Goal: Task Accomplishment & Management: Use online tool/utility

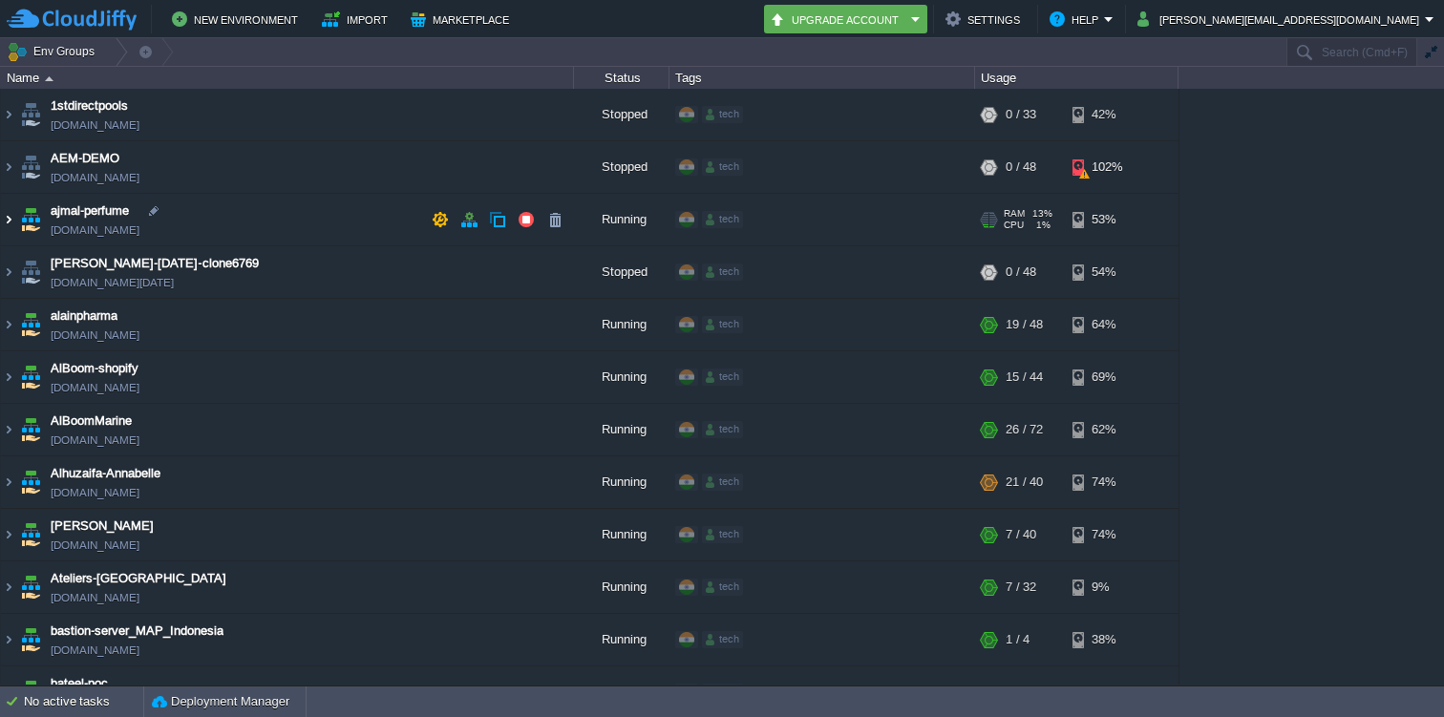
click at [3, 216] on img at bounding box center [8, 220] width 15 height 52
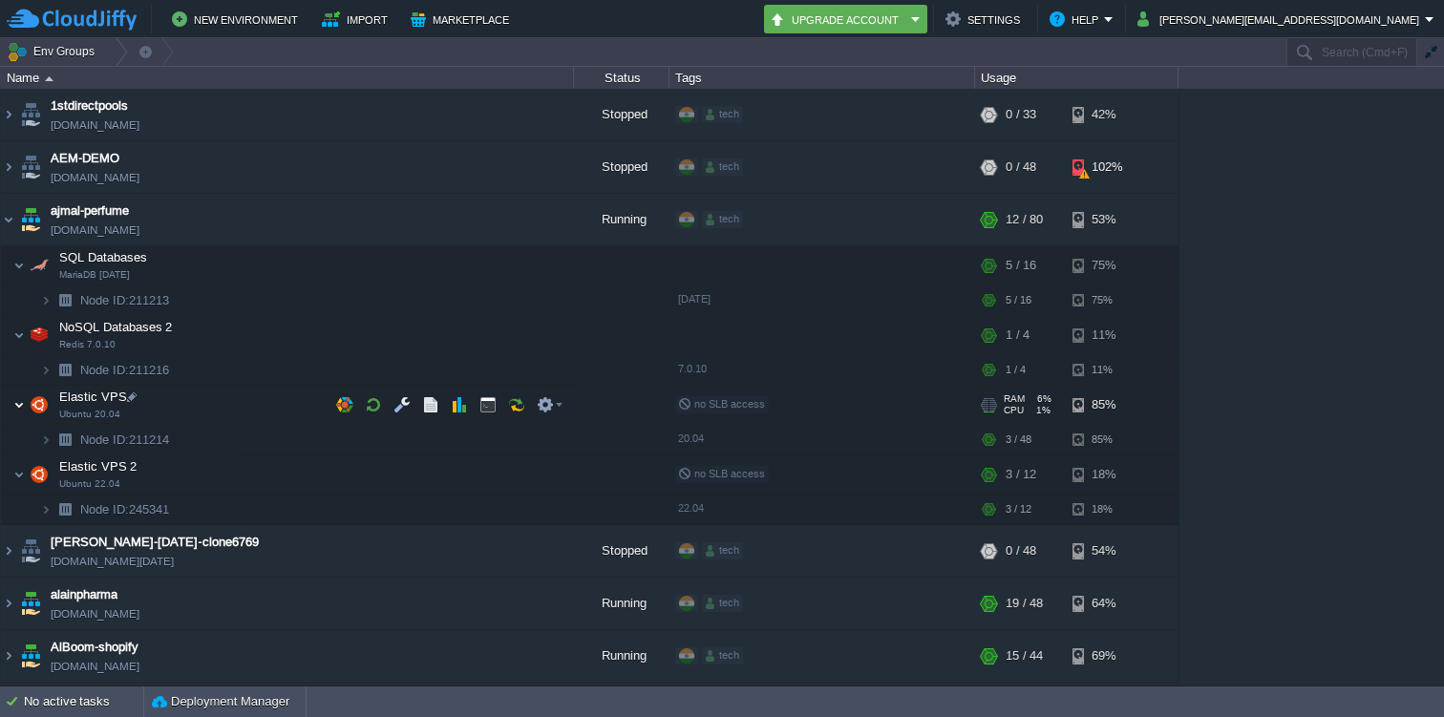
click at [22, 399] on img at bounding box center [18, 405] width 11 height 38
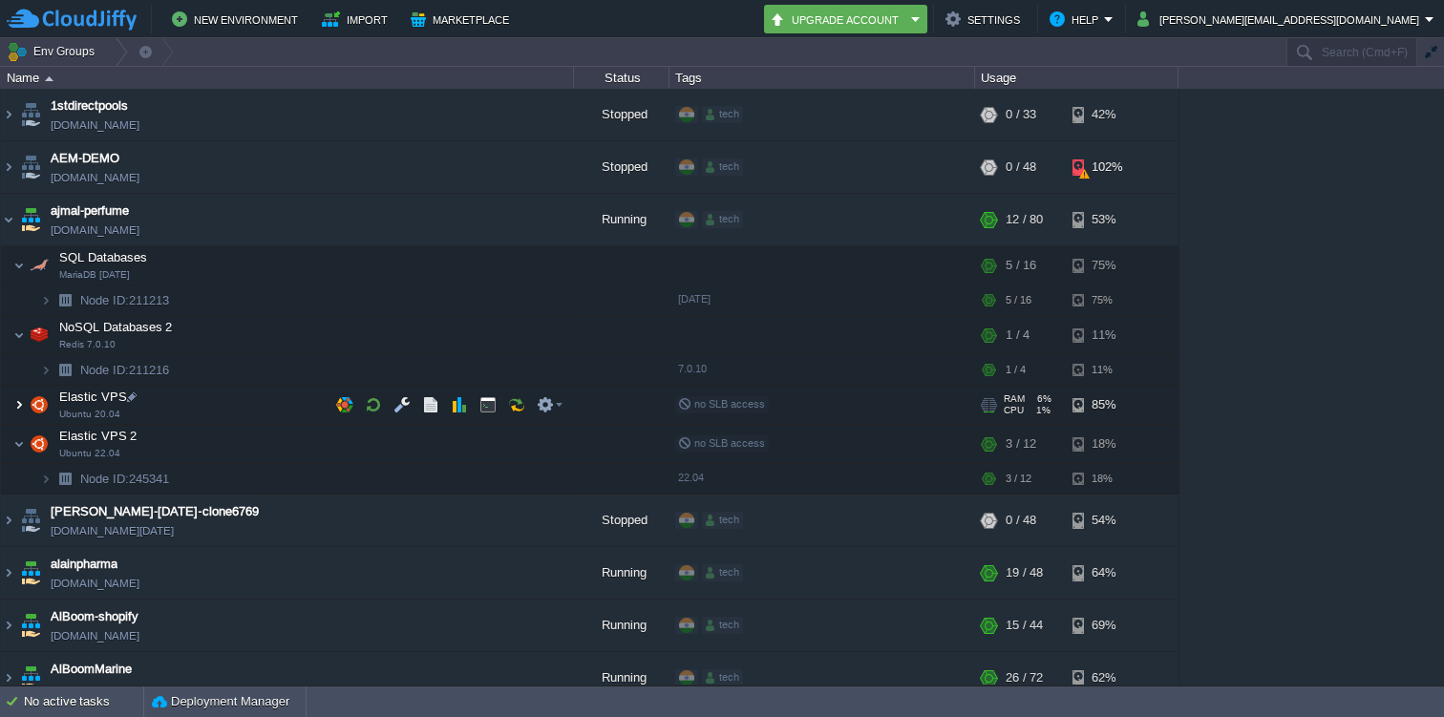
click at [22, 399] on img at bounding box center [18, 405] width 11 height 38
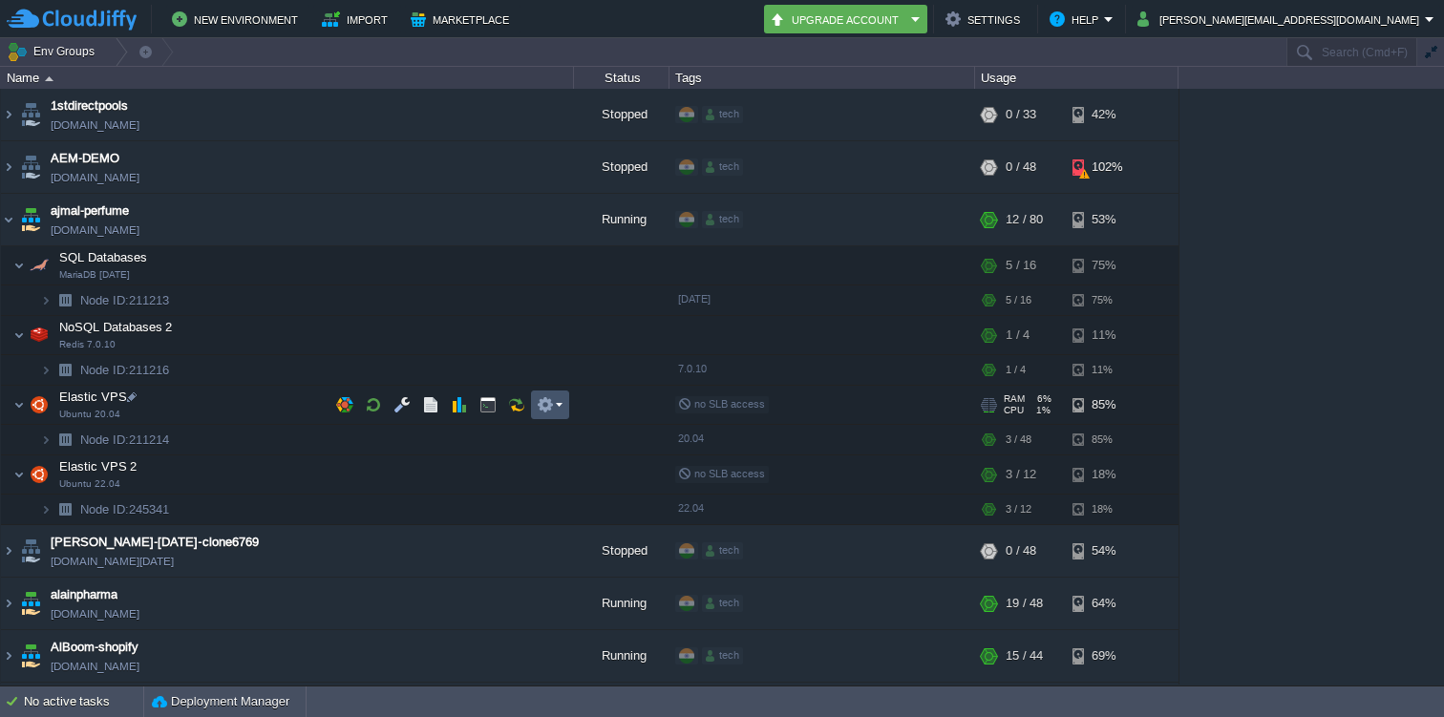
click at [540, 406] on button "button" at bounding box center [545, 404] width 17 height 17
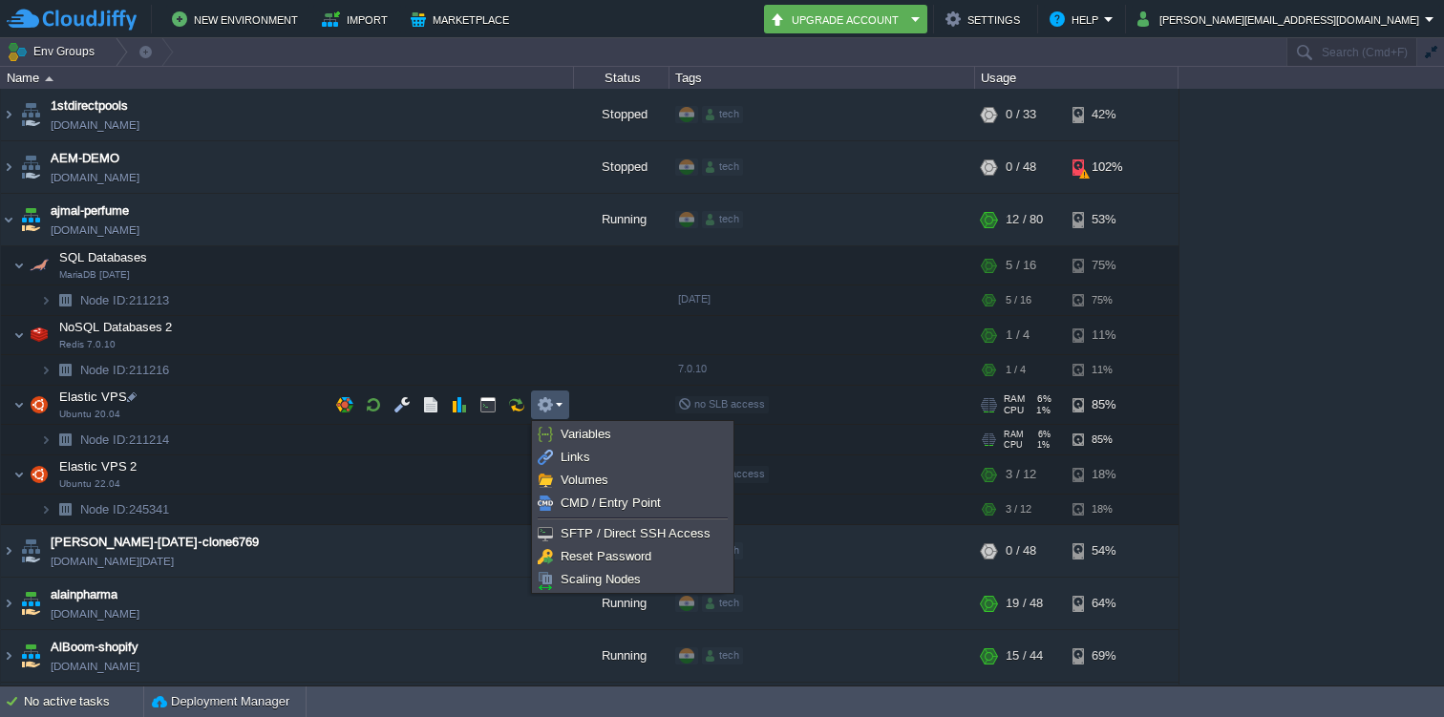
scroll to position [34, 0]
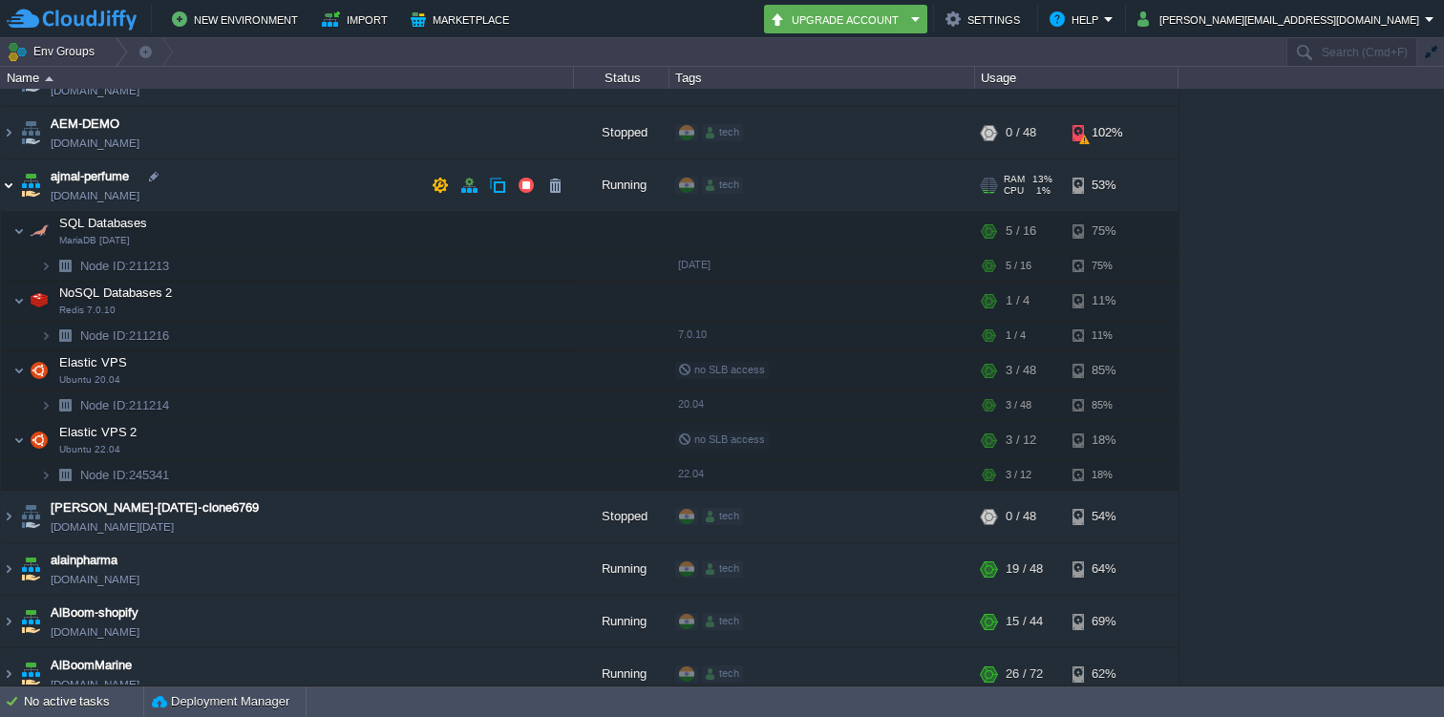
click at [12, 182] on img at bounding box center [8, 186] width 15 height 52
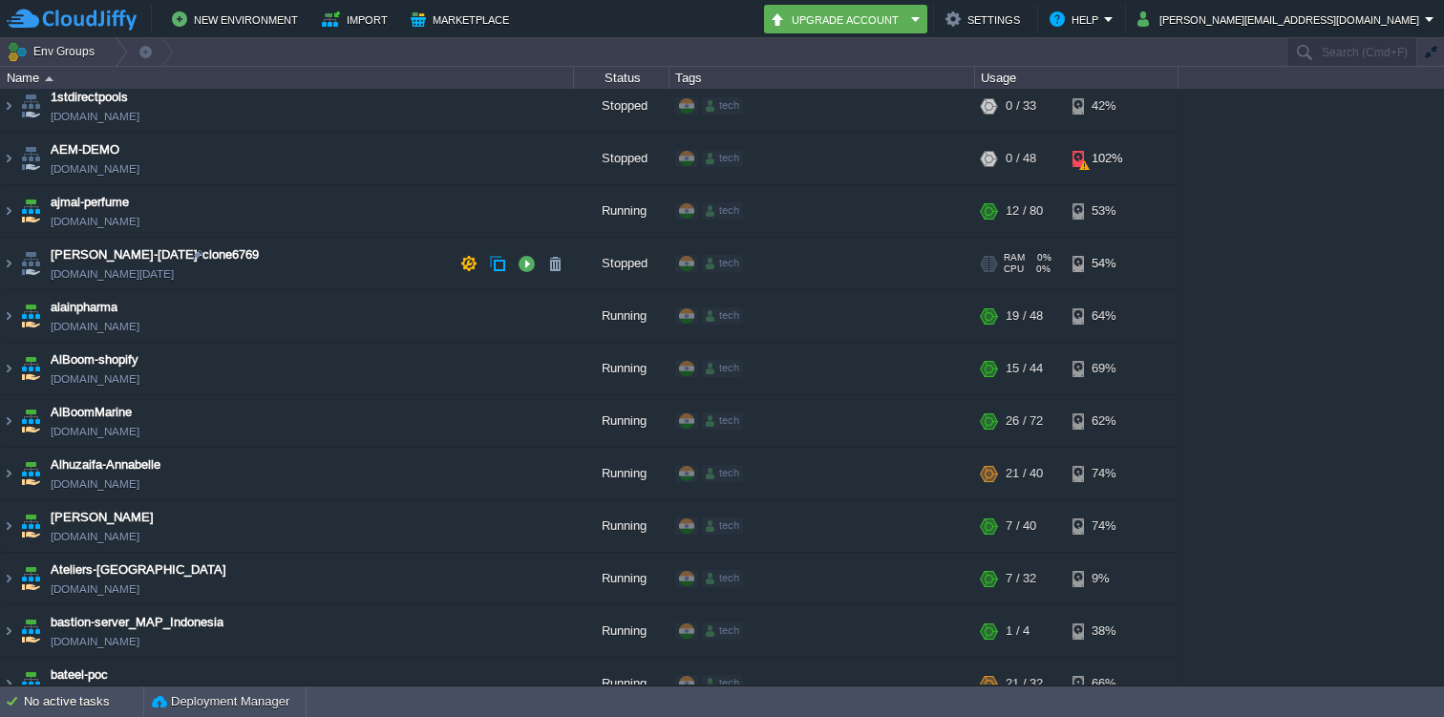
scroll to position [0, 0]
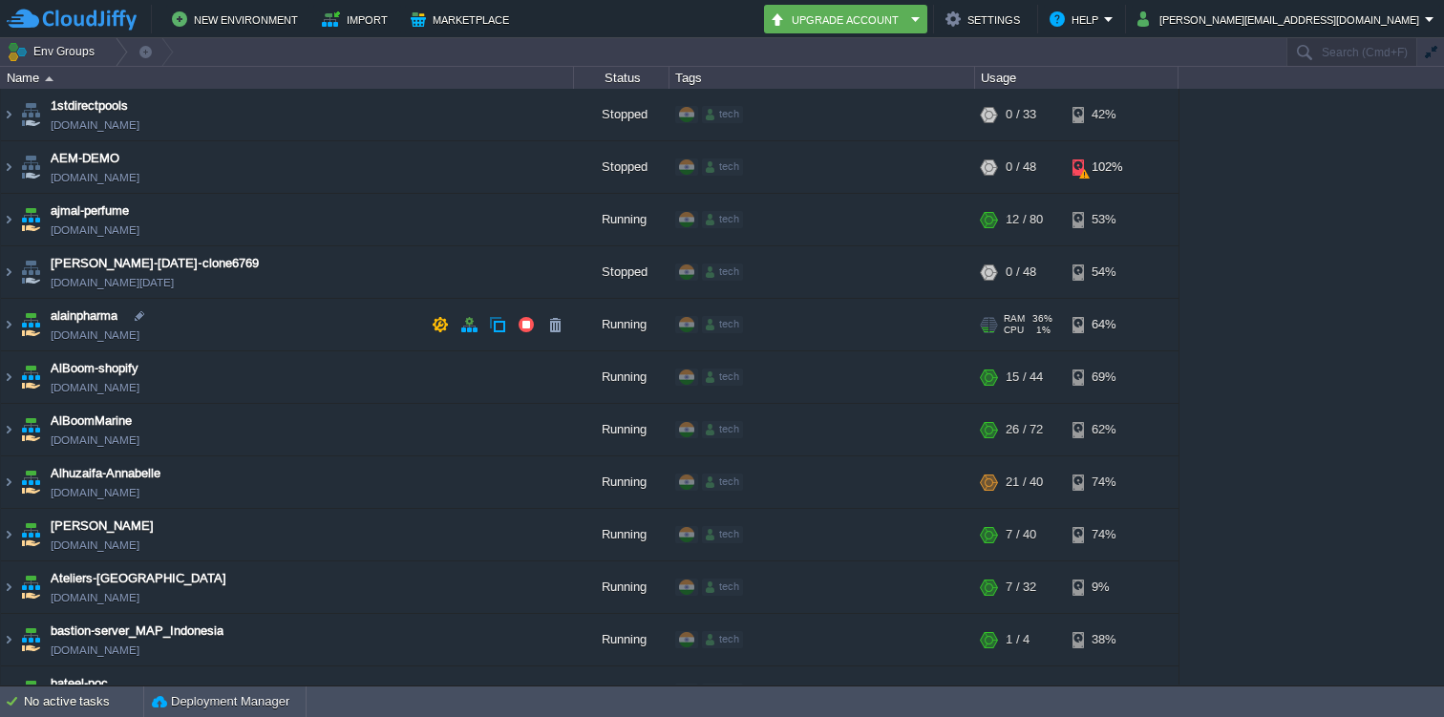
click at [105, 318] on span "alainpharma" at bounding box center [84, 316] width 67 height 19
click at [11, 315] on img at bounding box center [8, 325] width 15 height 52
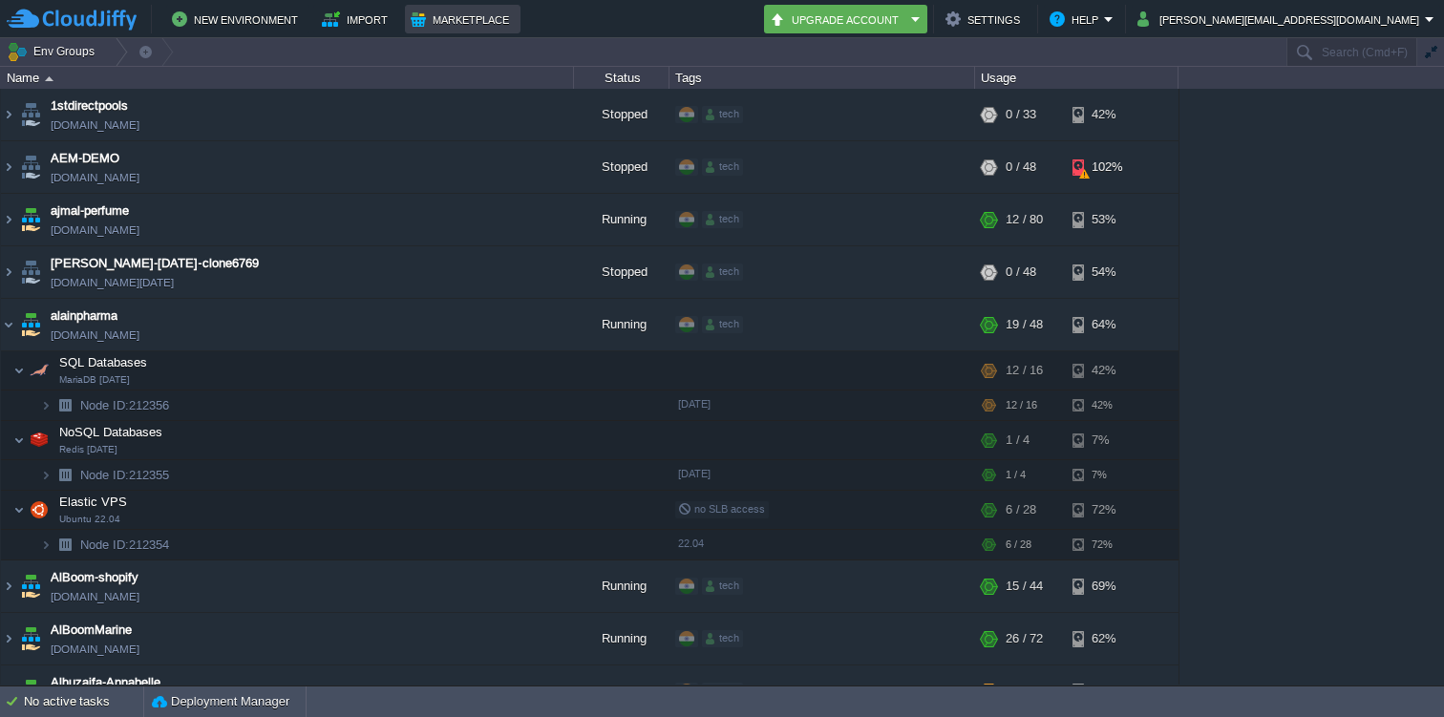
click at [435, 15] on button "Marketplace" at bounding box center [463, 19] width 104 height 23
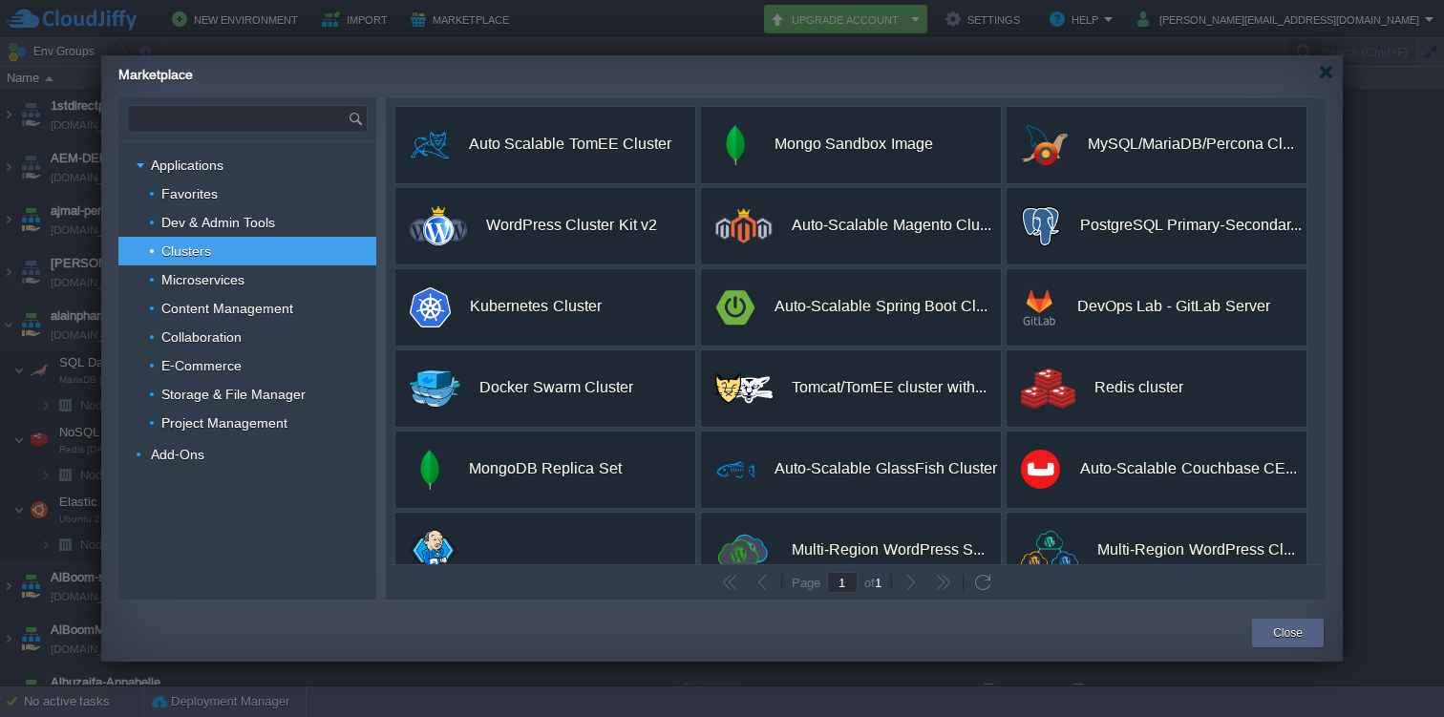
click at [221, 117] on input "text" at bounding box center [238, 119] width 220 height 26
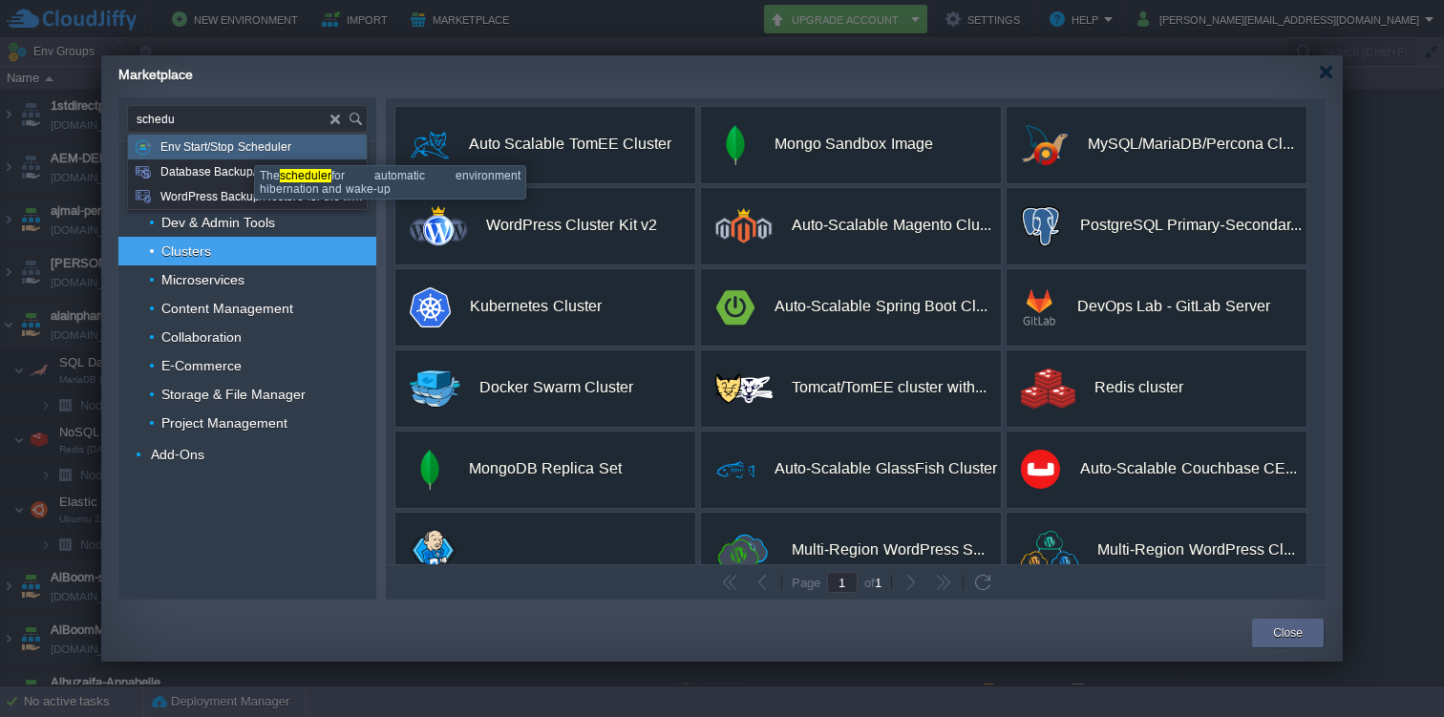
click at [240, 148] on span "Env Start/Stop Scheduler" at bounding box center [225, 147] width 131 height 25
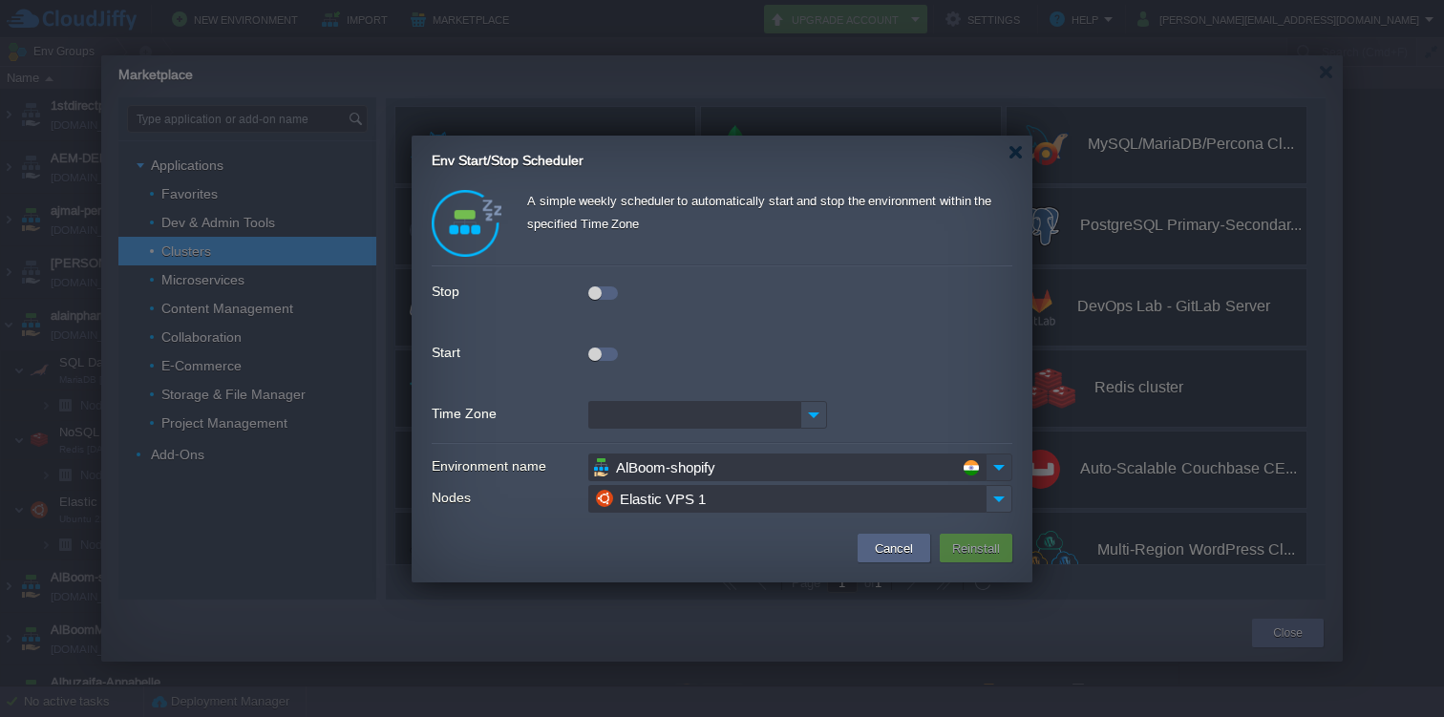
type input "Type application or add-on name"
click at [1005, 471] on img at bounding box center [999, 468] width 27 height 28
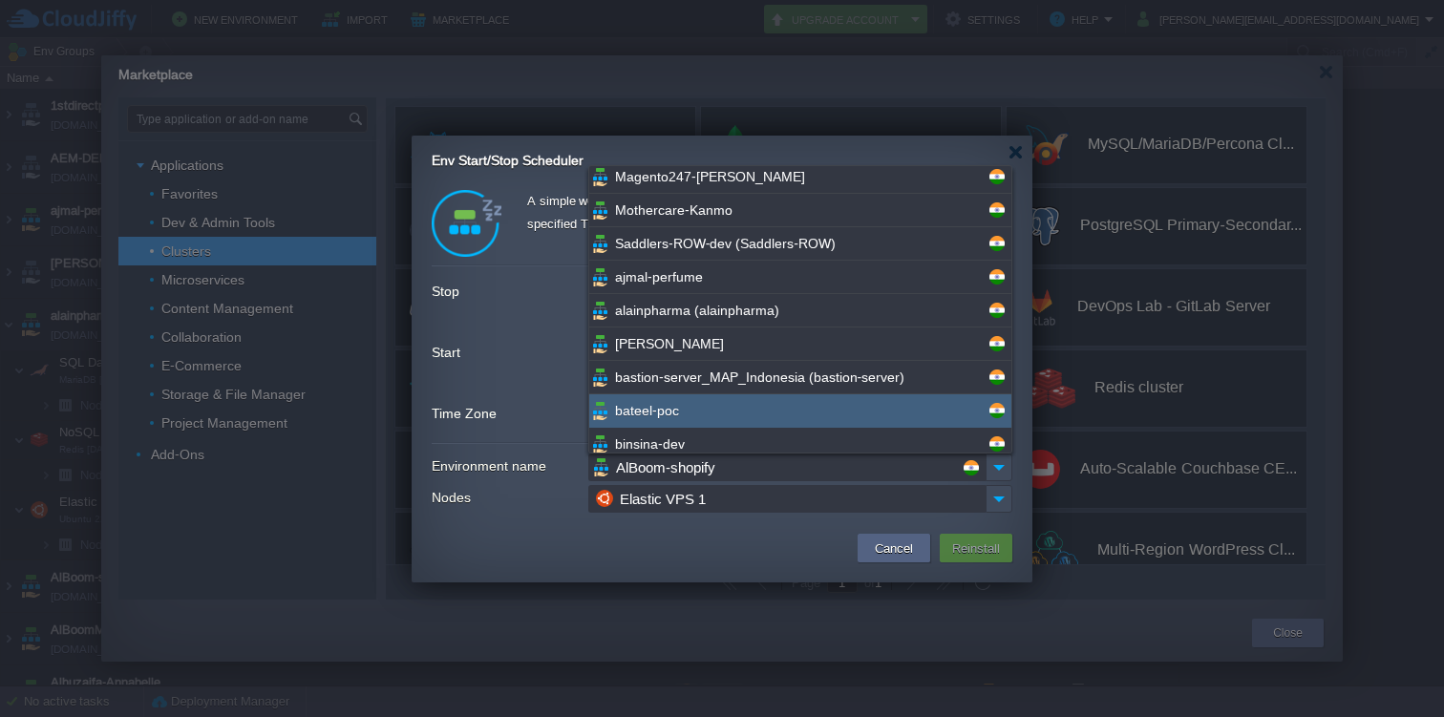
scroll to position [572, 0]
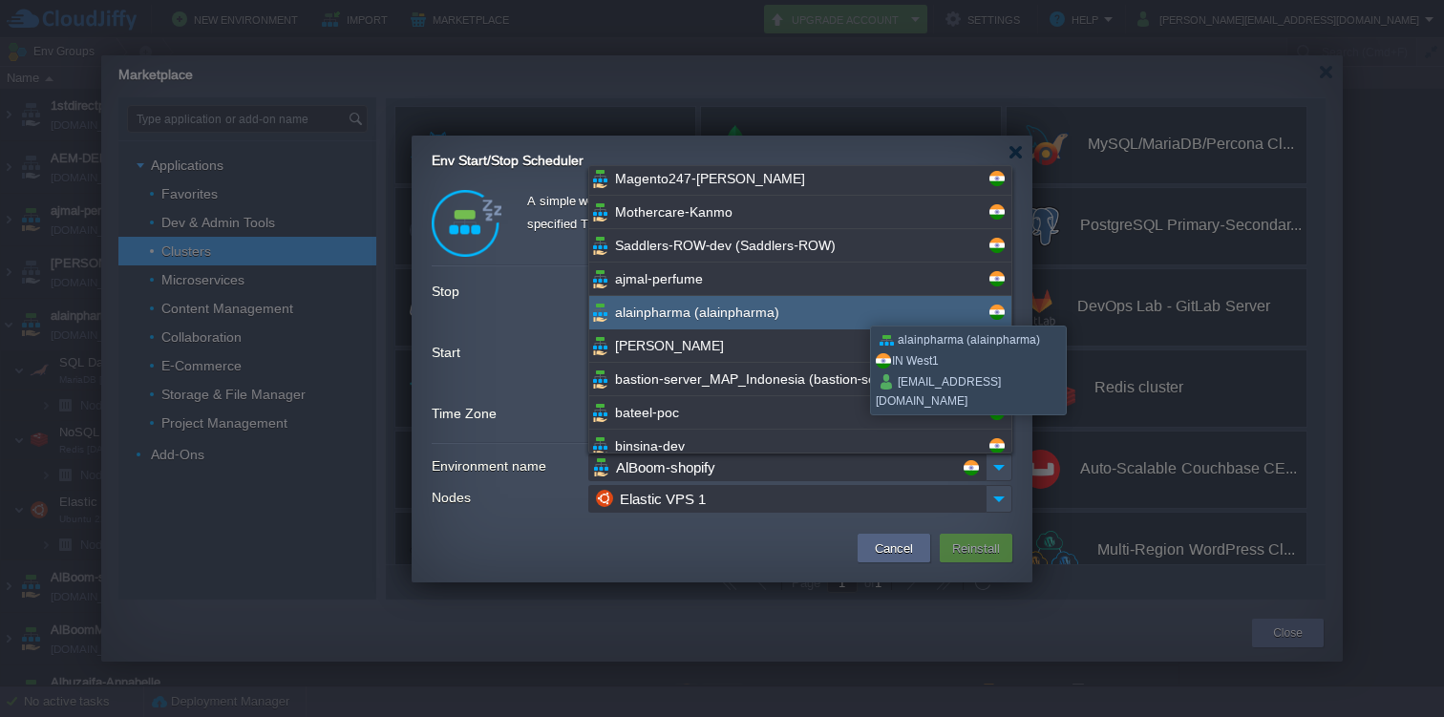
click at [856, 309] on div "alainpharma (alainpharma)" at bounding box center [800, 312] width 422 height 33
type input "alainpharma"
type input "SQL Databases"
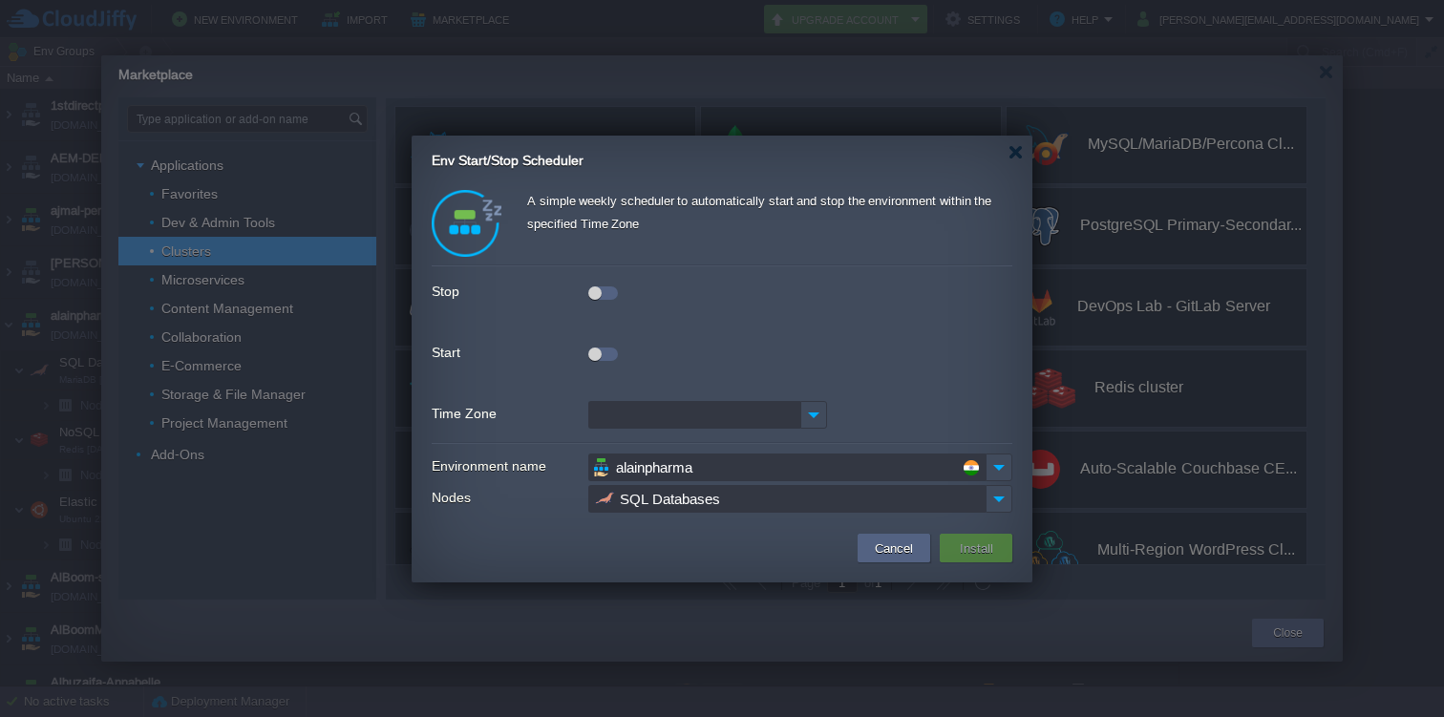
click at [605, 298] on div at bounding box center [603, 293] width 30 height 13
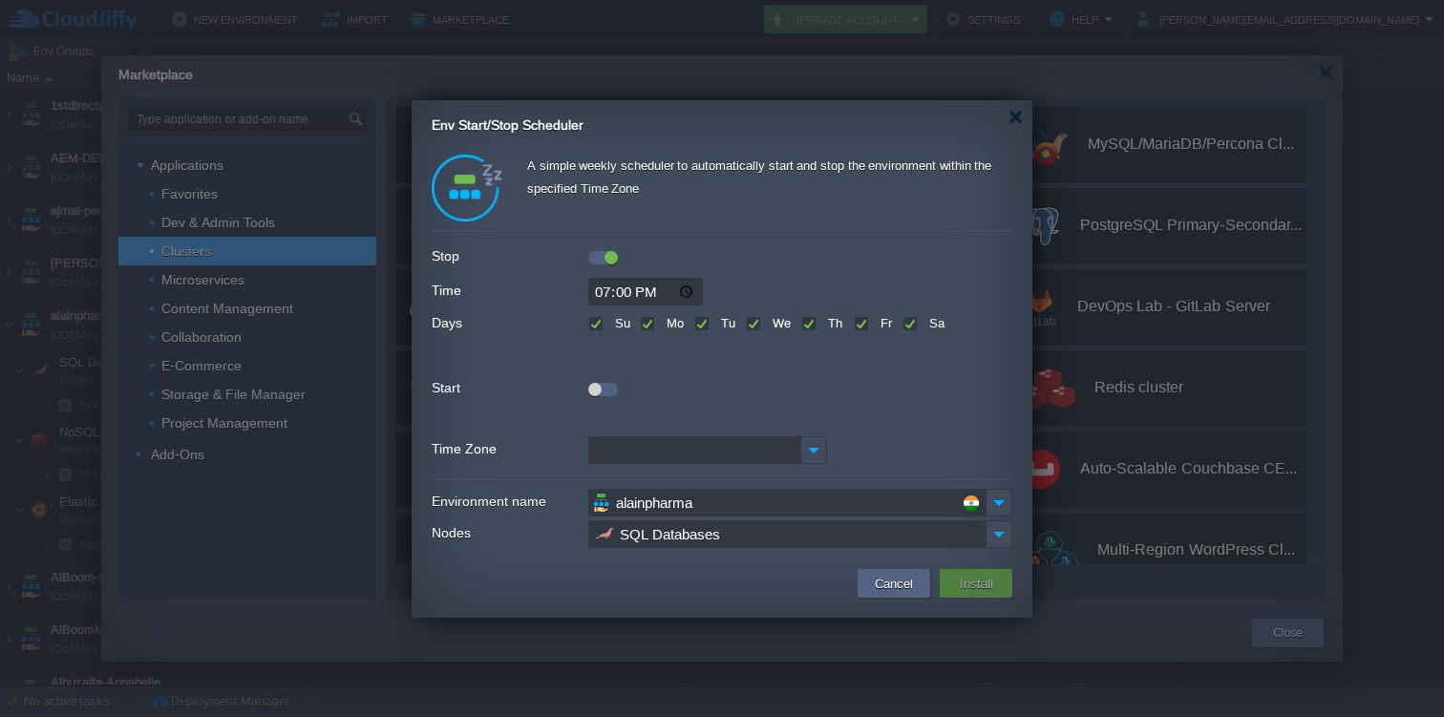
click at [608, 391] on div at bounding box center [603, 389] width 30 height 13
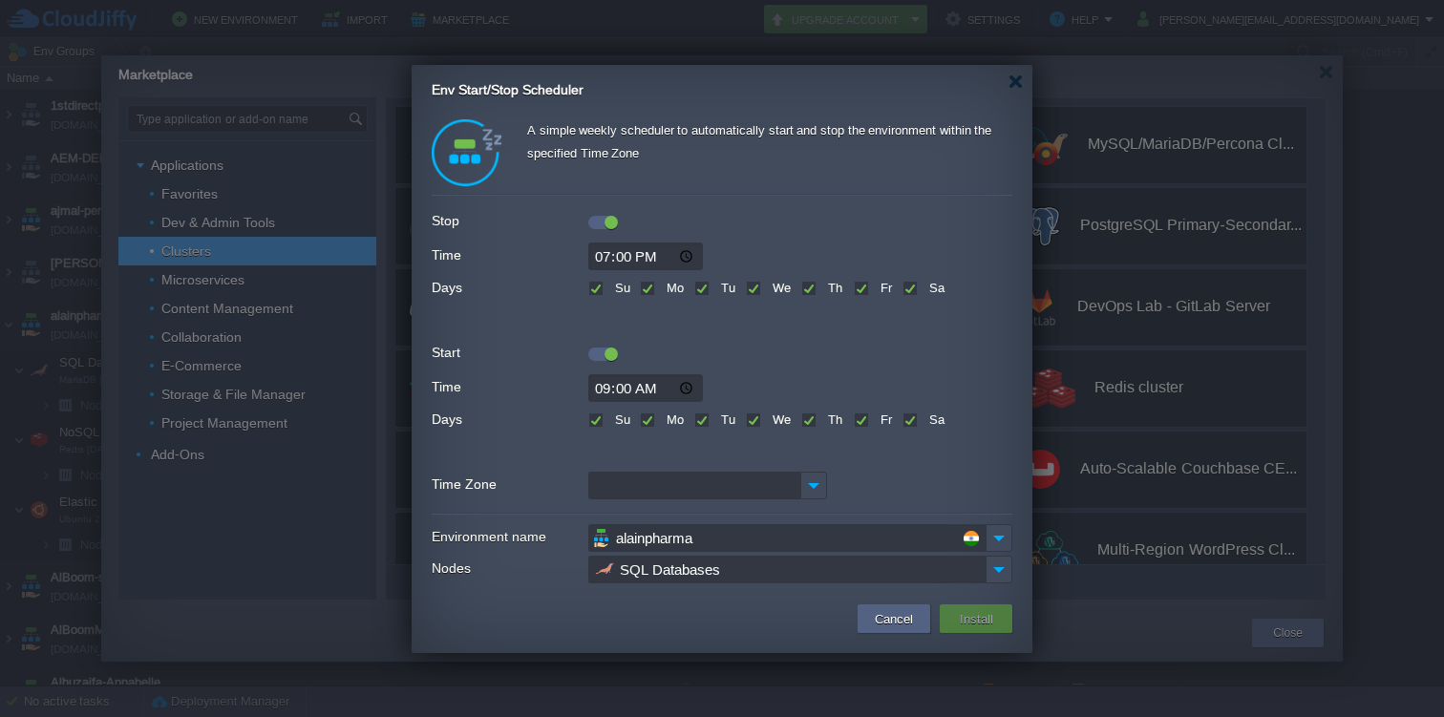
click at [608, 256] on input "19:00" at bounding box center [645, 257] width 115 height 28
type input "12:00"
click at [663, 252] on input "12:00" at bounding box center [645, 257] width 115 height 28
click at [659, 264] on input "12:00" at bounding box center [645, 257] width 115 height 28
click at [653, 255] on input "12:00" at bounding box center [645, 257] width 115 height 28
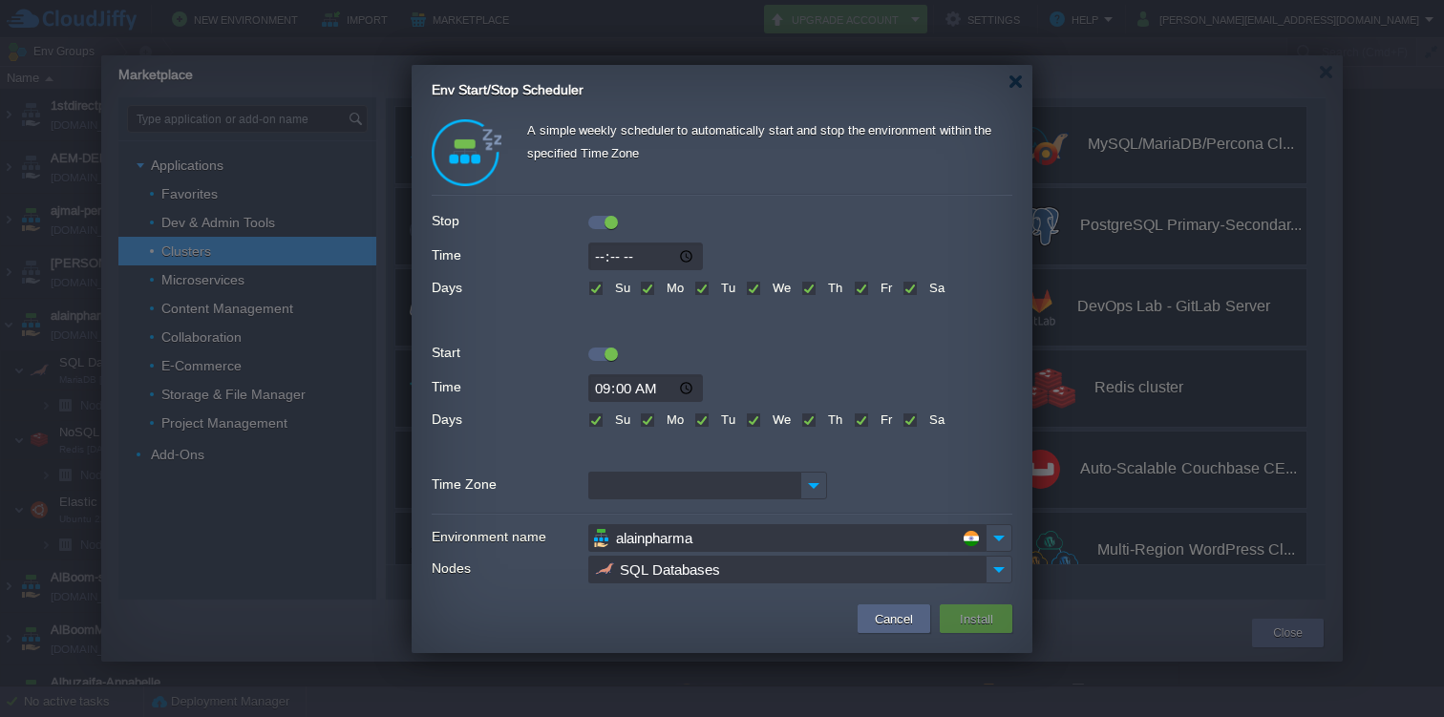
type input "00:00"
click at [603, 387] on input "09:00" at bounding box center [645, 388] width 115 height 28
type input "07:00"
click at [814, 491] on img at bounding box center [813, 486] width 27 height 28
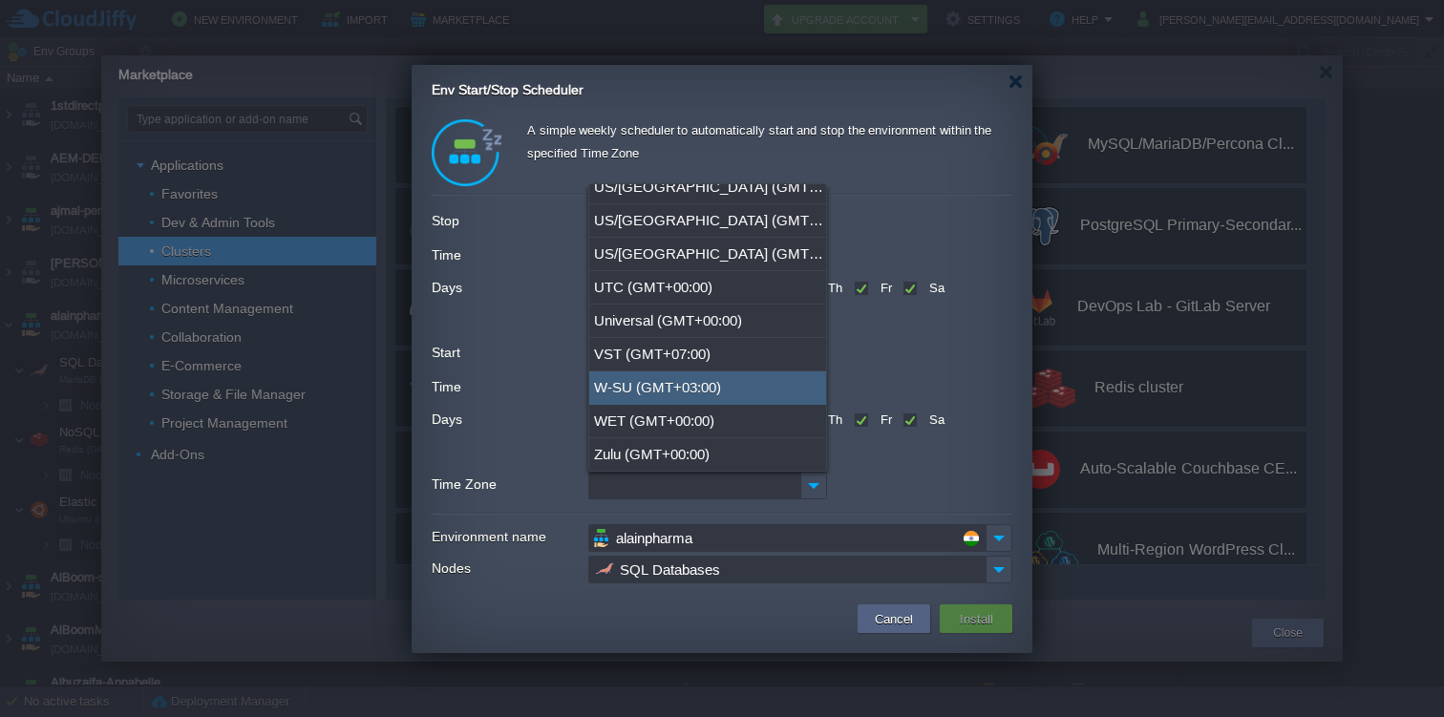
scroll to position [20783, 0]
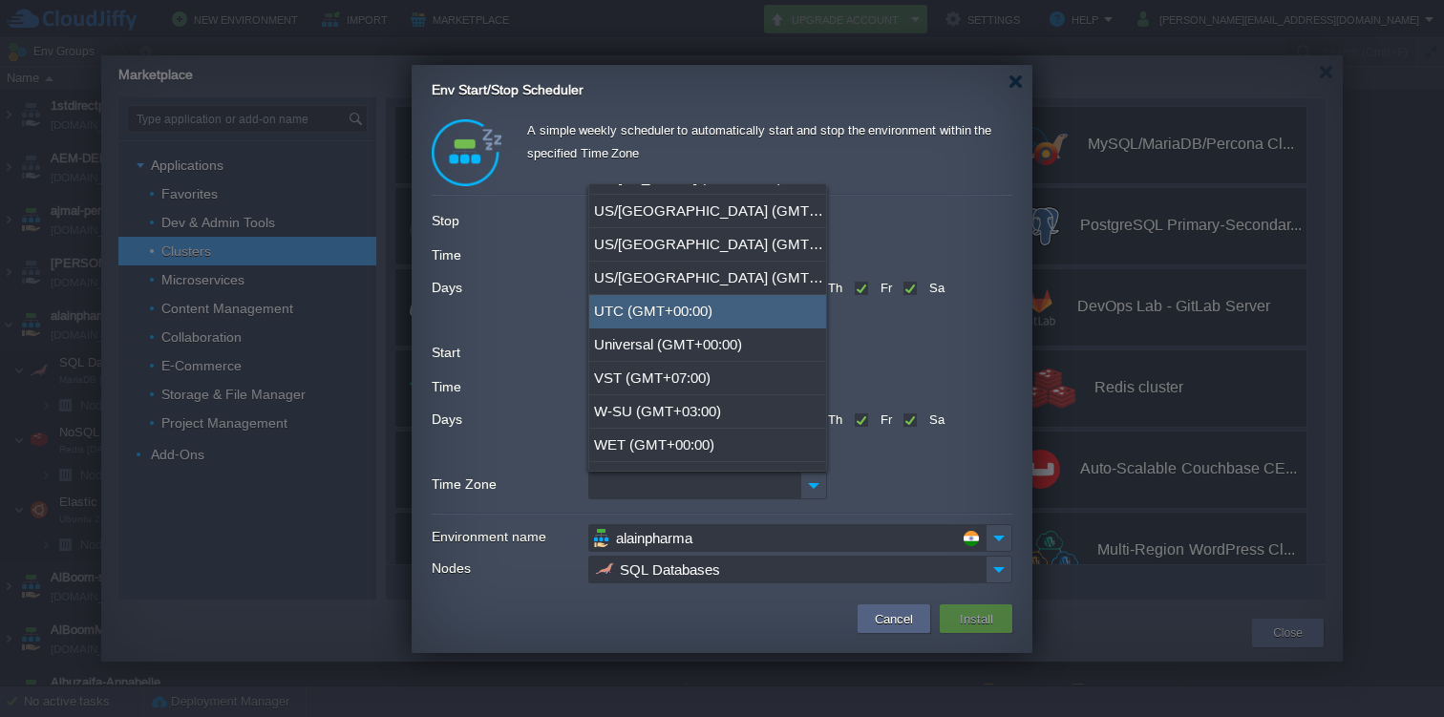
click at [764, 312] on div "UTC (GMT+00:00)" at bounding box center [707, 311] width 237 height 33
type input "UTC (GMT+00:00)"
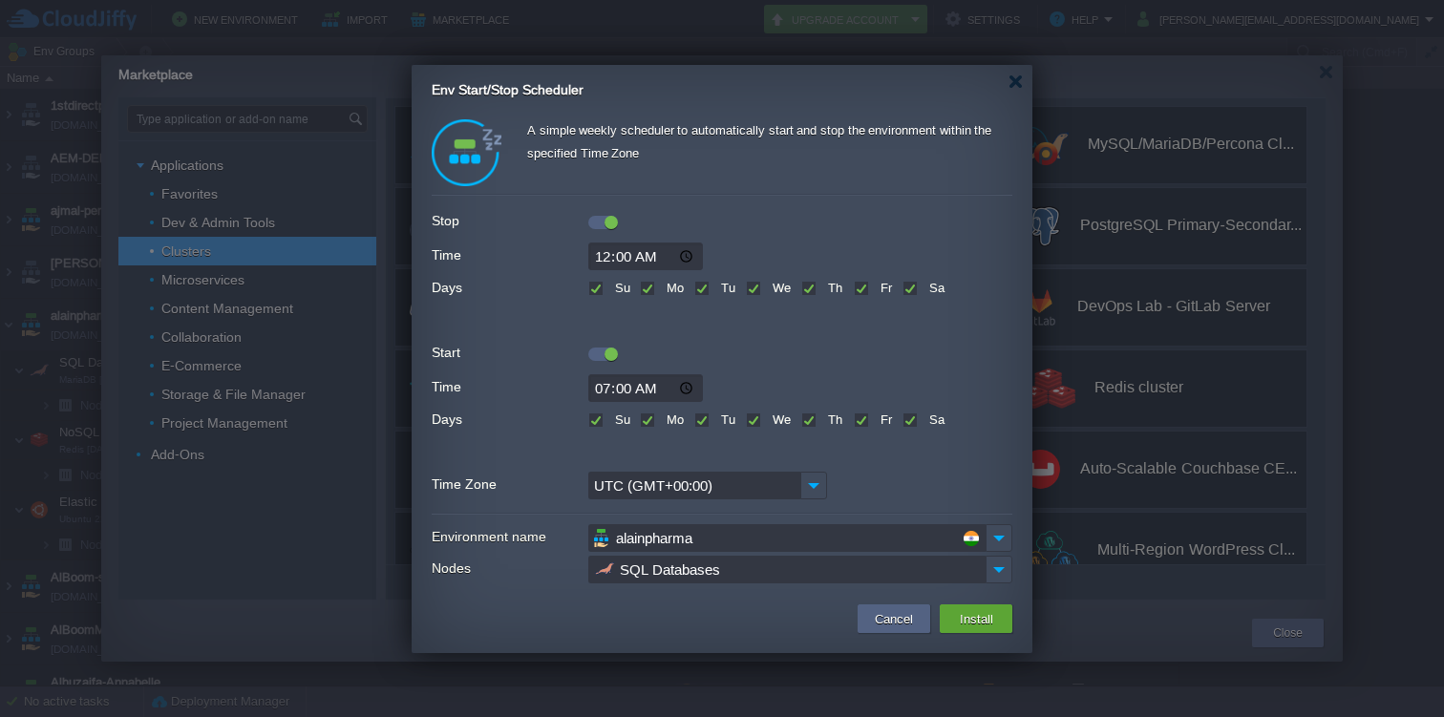
scroll to position [0, 0]
click at [814, 491] on img at bounding box center [813, 486] width 27 height 28
click at [654, 251] on input "00:00" at bounding box center [645, 257] width 115 height 28
click at [612, 253] on input "00:00" at bounding box center [645, 257] width 115 height 28
click at [609, 254] on input "00:00" at bounding box center [645, 257] width 115 height 28
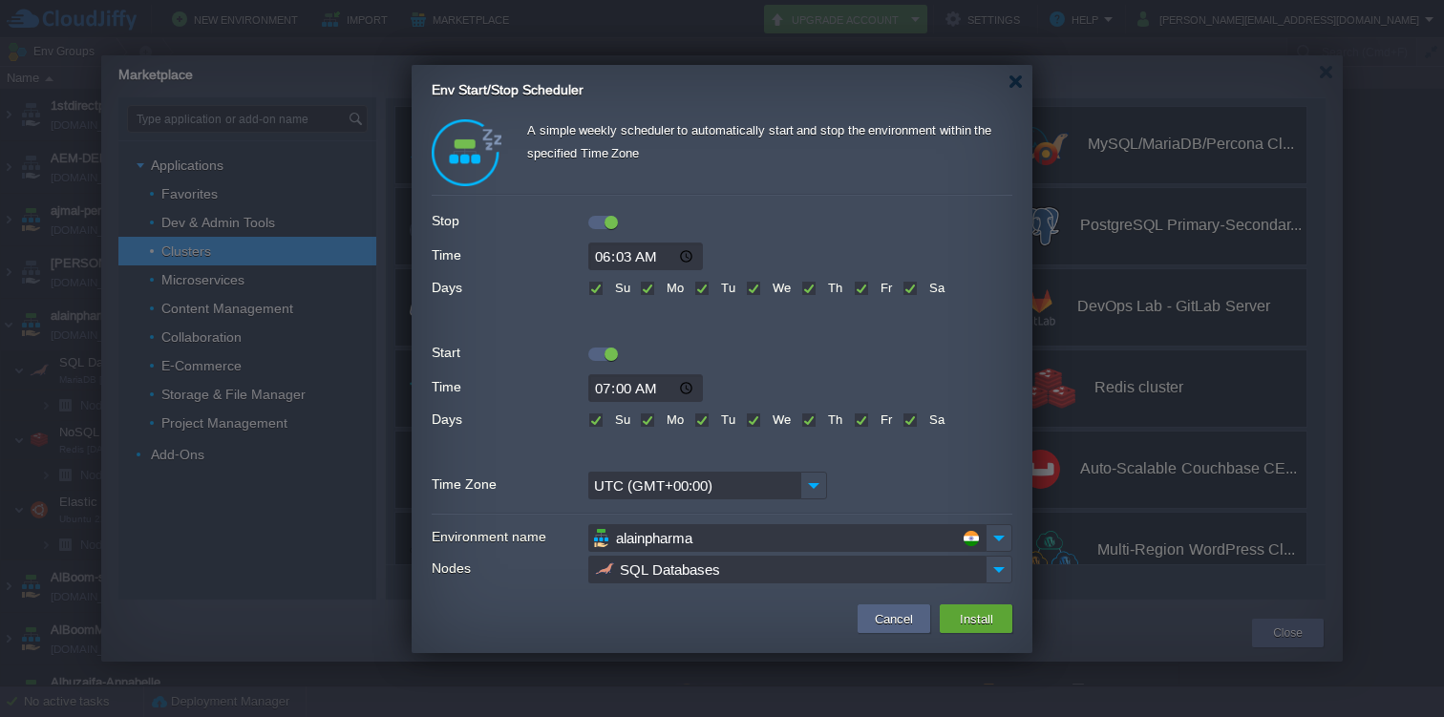
type input "06:30"
click at [622, 385] on input "07:00" at bounding box center [645, 388] width 115 height 28
click at [596, 394] on input "07:00" at bounding box center [645, 388] width 115 height 28
click at [623, 390] on input "01:00" at bounding box center [645, 388] width 115 height 28
type input "01:02"
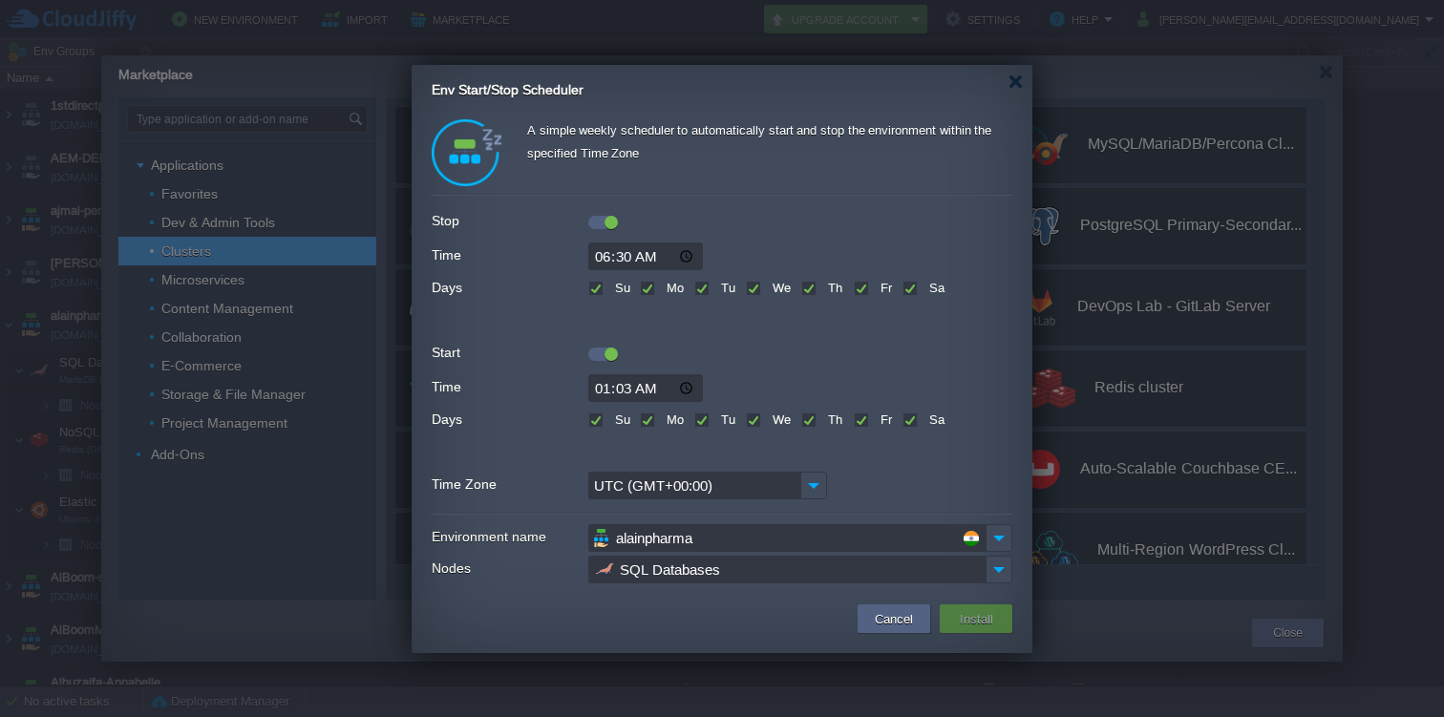
type input "01:30"
click at [671, 256] on input "06:30" at bounding box center [645, 257] width 115 height 28
click at [641, 255] on input "06:30" at bounding box center [645, 257] width 115 height 28
type input "18:30"
click at [734, 388] on div "01:30" at bounding box center [722, 388] width 581 height 28
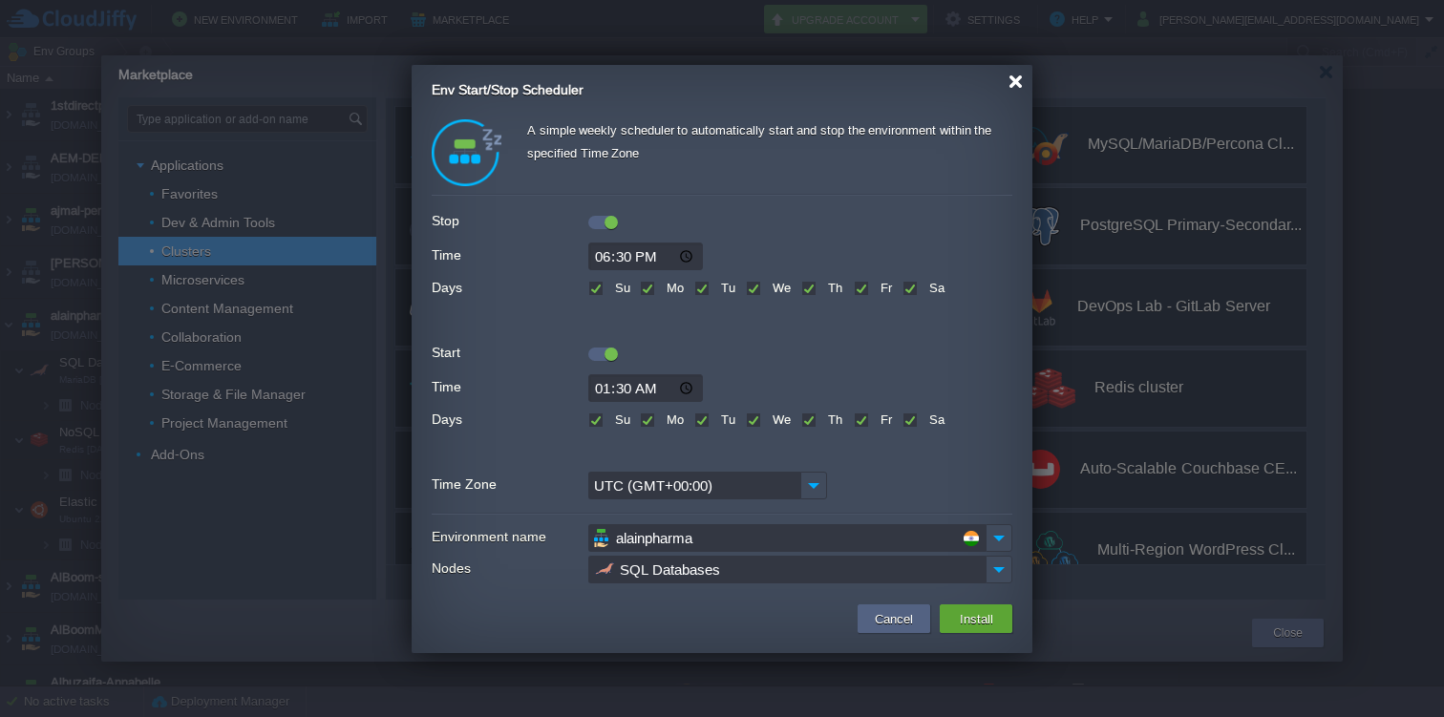
click at [1015, 75] on div at bounding box center [1016, 82] width 14 height 14
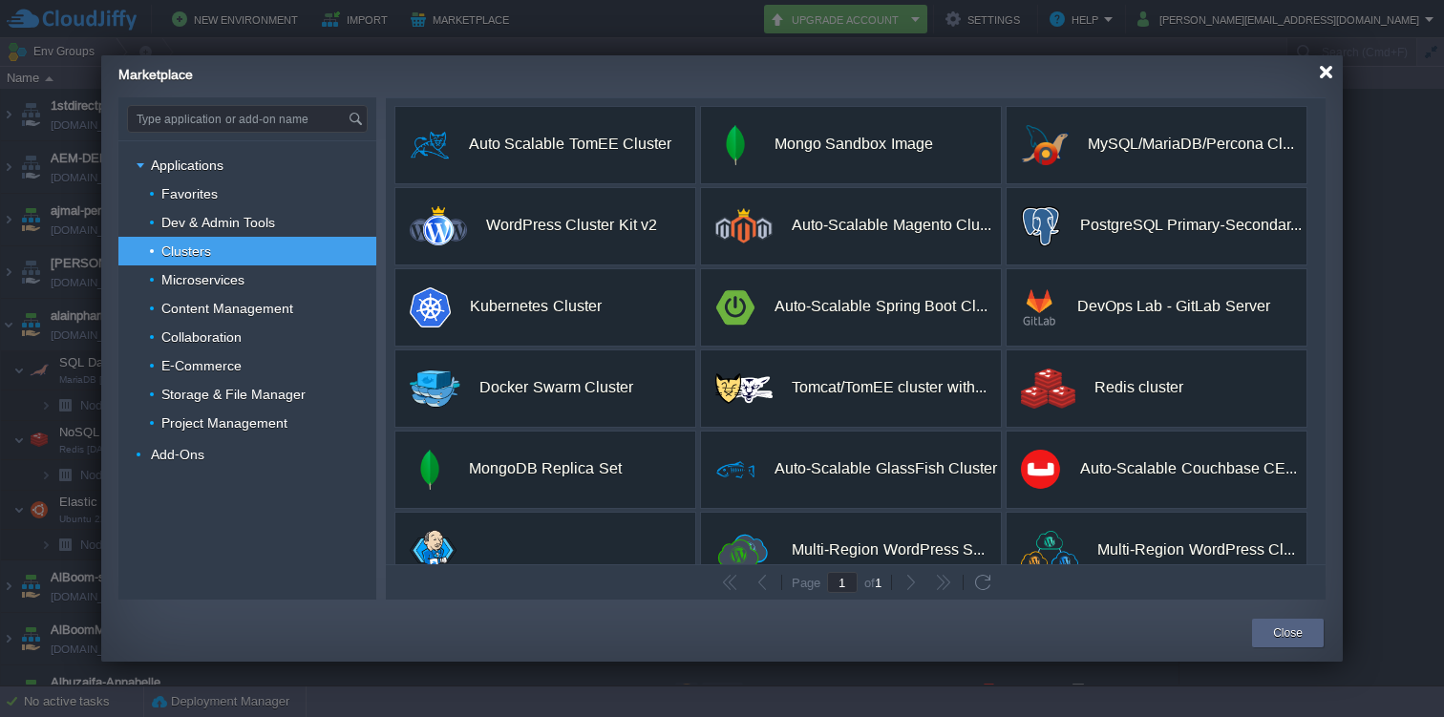
click at [1329, 70] on div at bounding box center [1326, 72] width 14 height 14
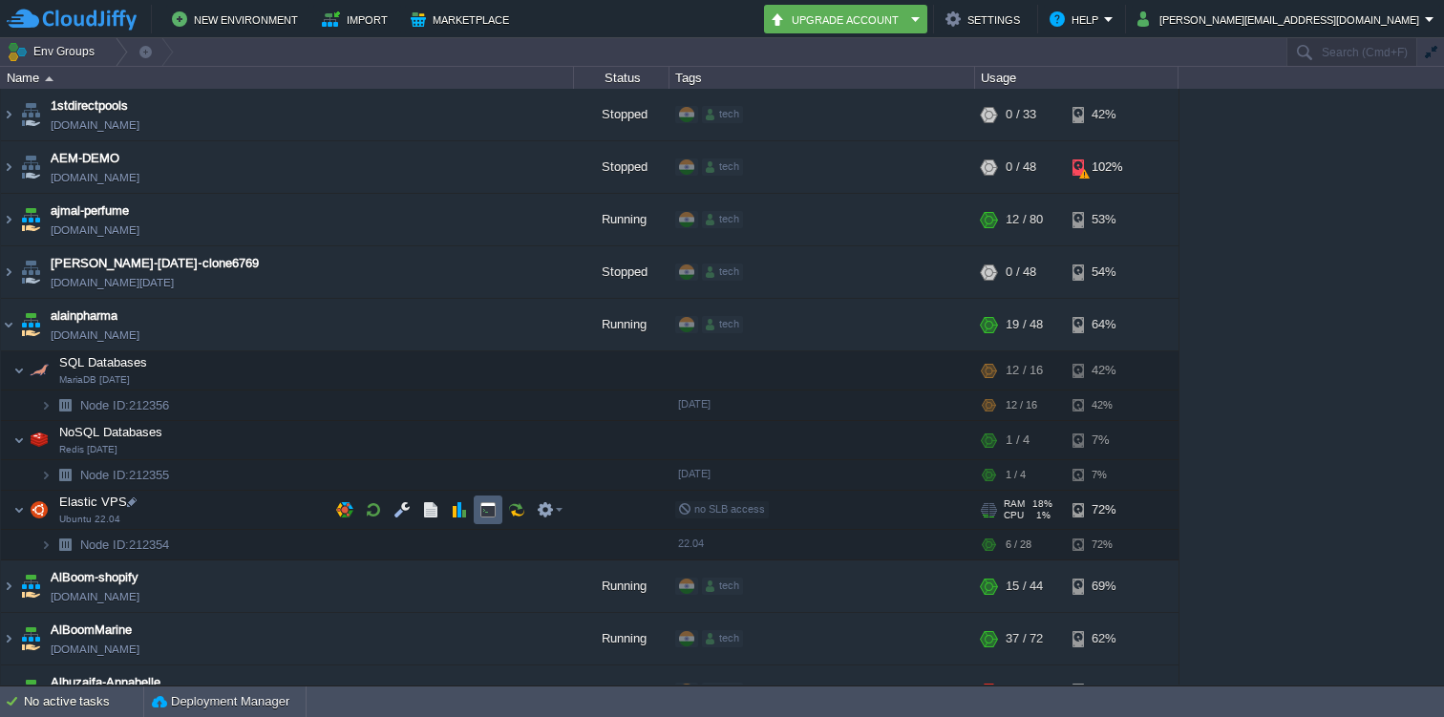
click at [492, 508] on button "button" at bounding box center [487, 509] width 17 height 17
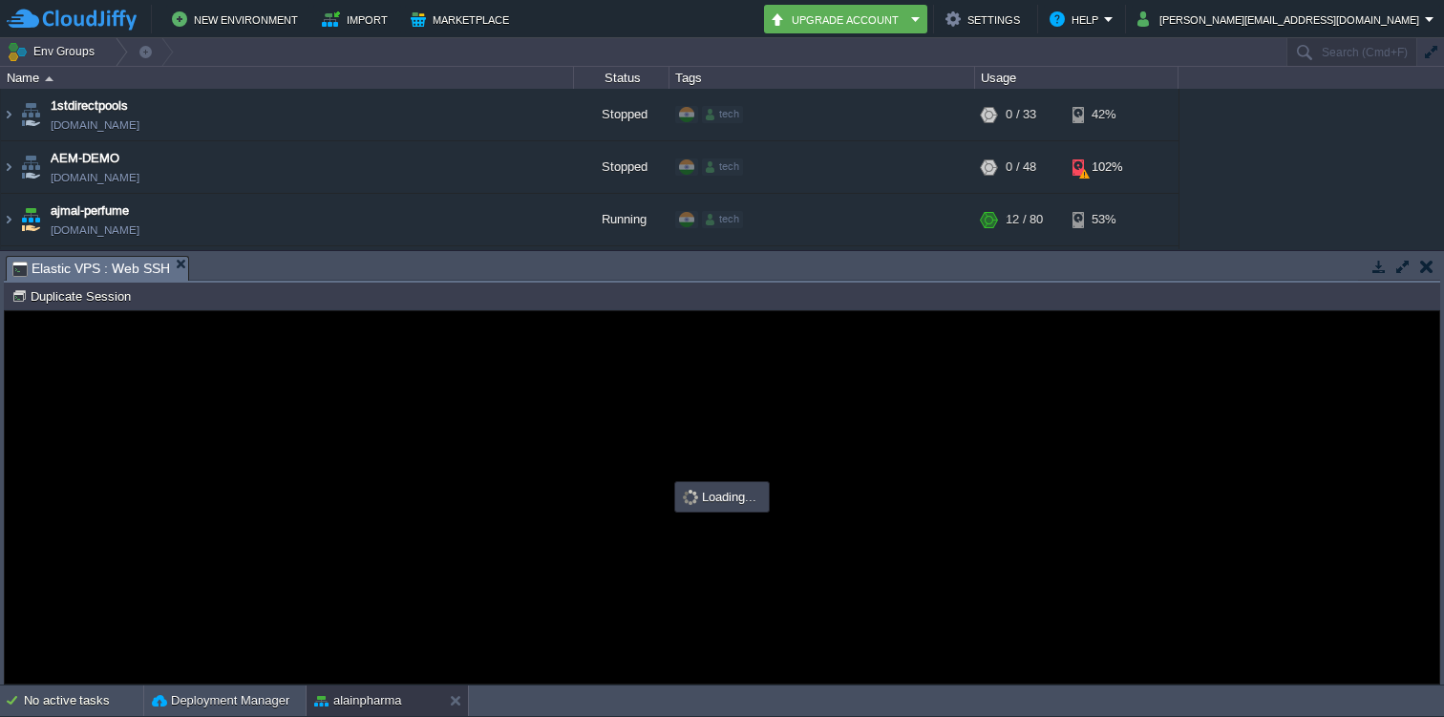
click at [174, 257] on em "Elastic VPS : Web SSH" at bounding box center [100, 269] width 176 height 24
type input "#000000"
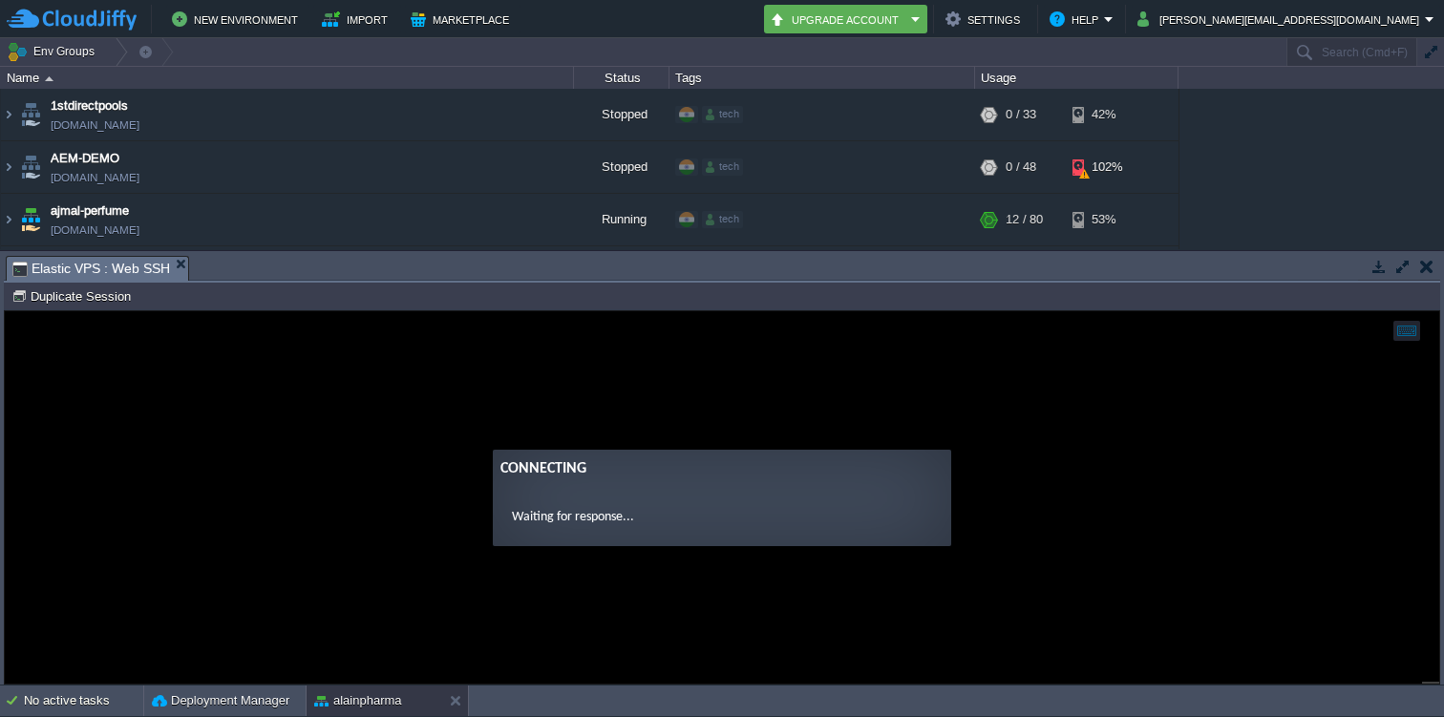
click at [1431, 259] on button "button" at bounding box center [1426, 266] width 13 height 17
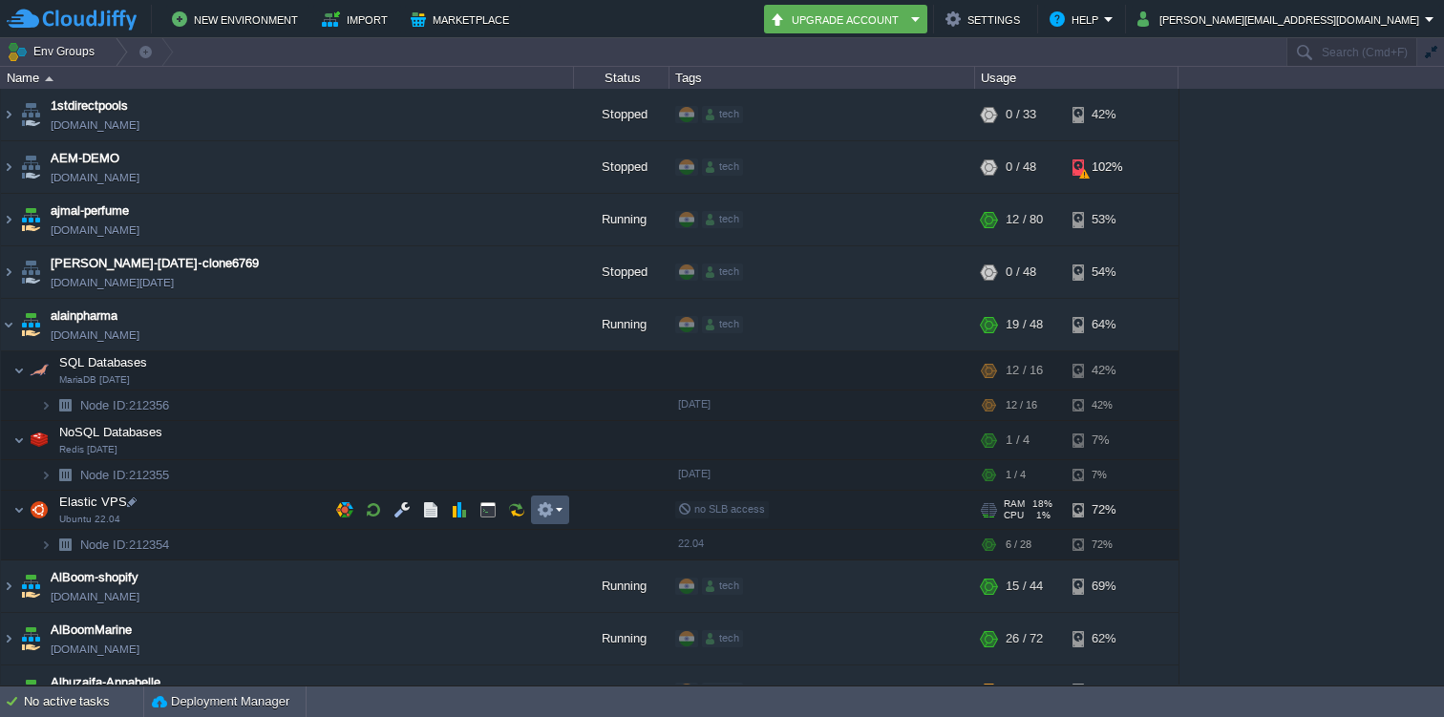
click at [549, 501] on button "button" at bounding box center [545, 509] width 17 height 17
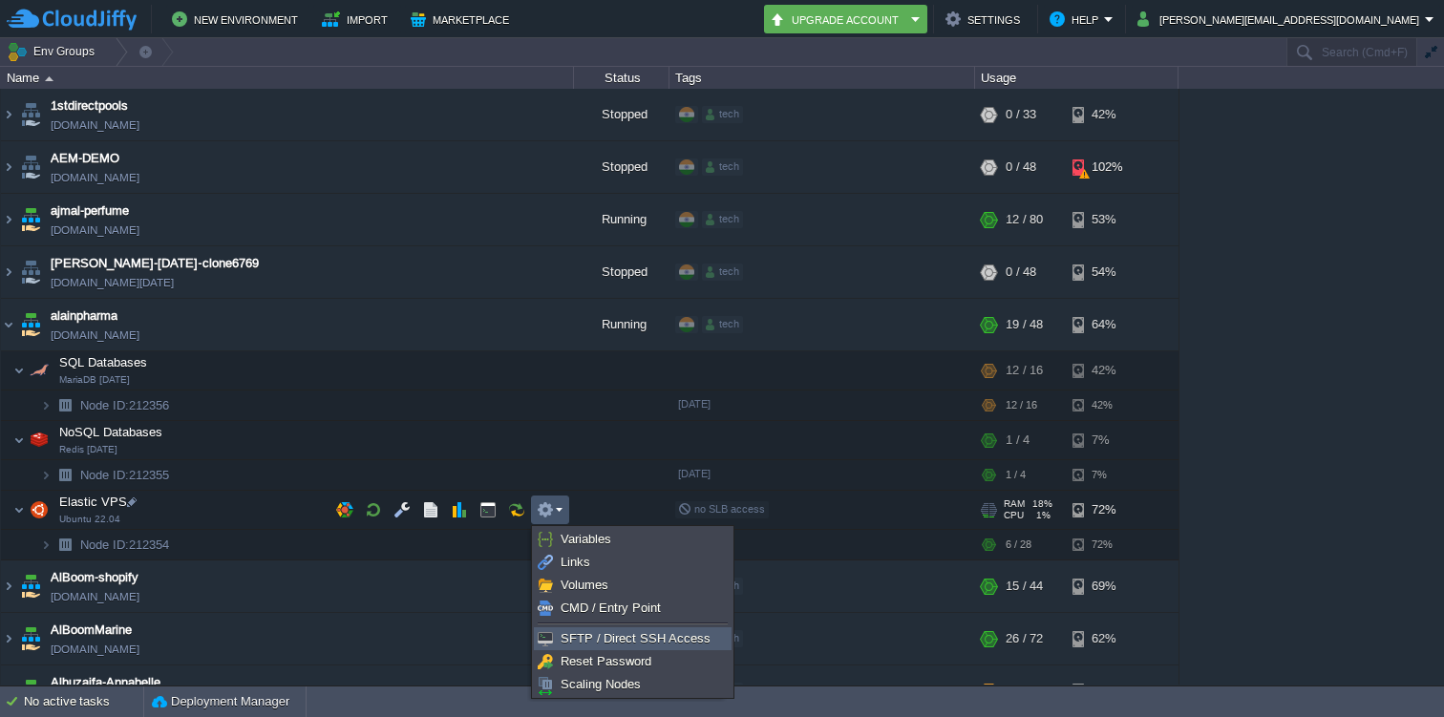
click at [573, 638] on span "SFTP / Direct SSH Access" at bounding box center [636, 638] width 150 height 14
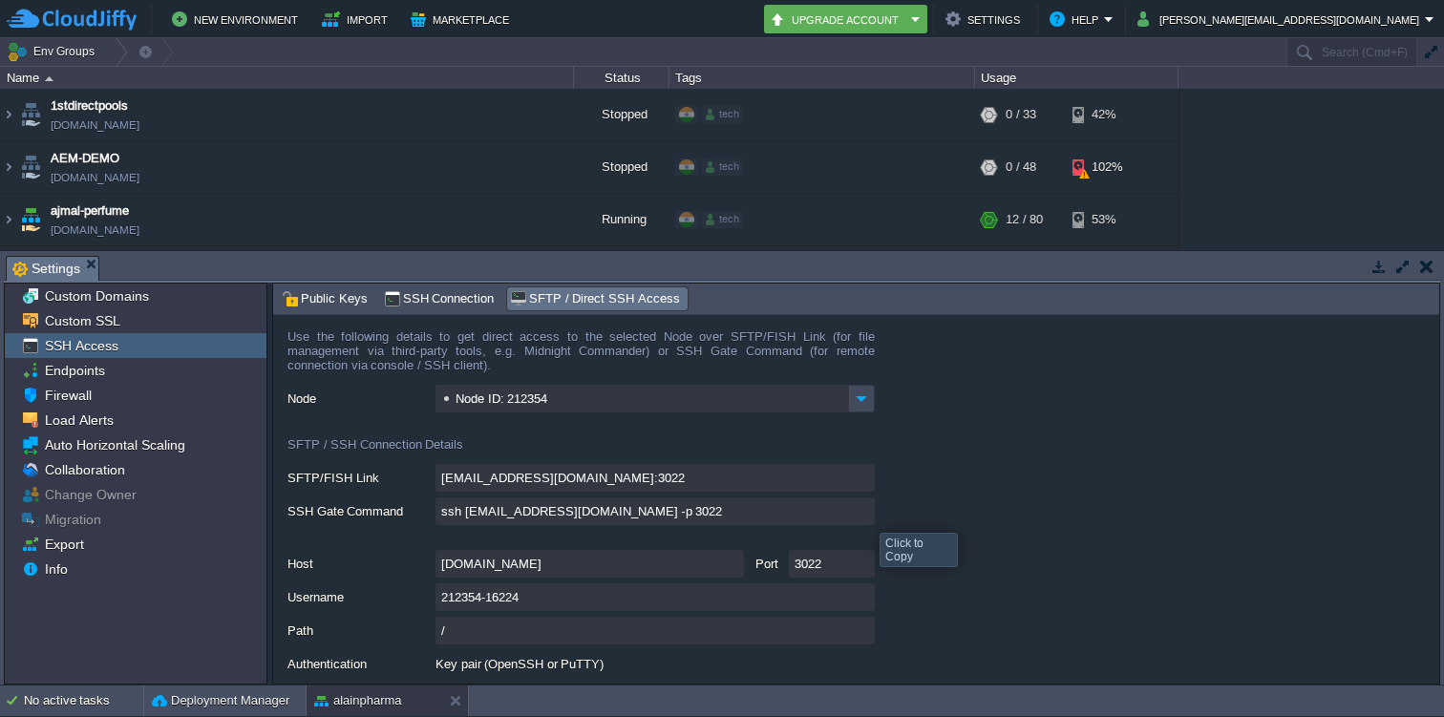
click at [865, 516] on input "ssh [EMAIL_ADDRESS][DOMAIN_NAME] -p 3022" at bounding box center [655, 512] width 439 height 28
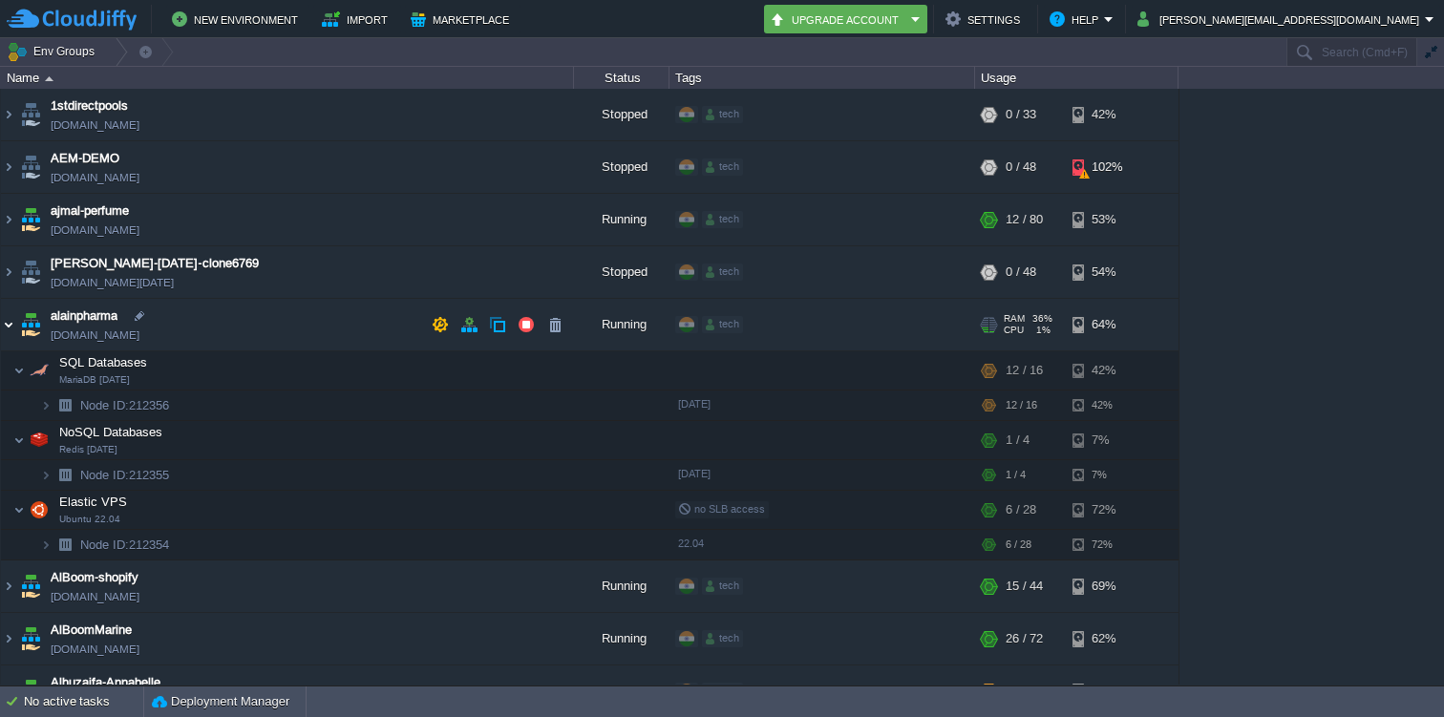
click at [4, 324] on img at bounding box center [8, 325] width 15 height 52
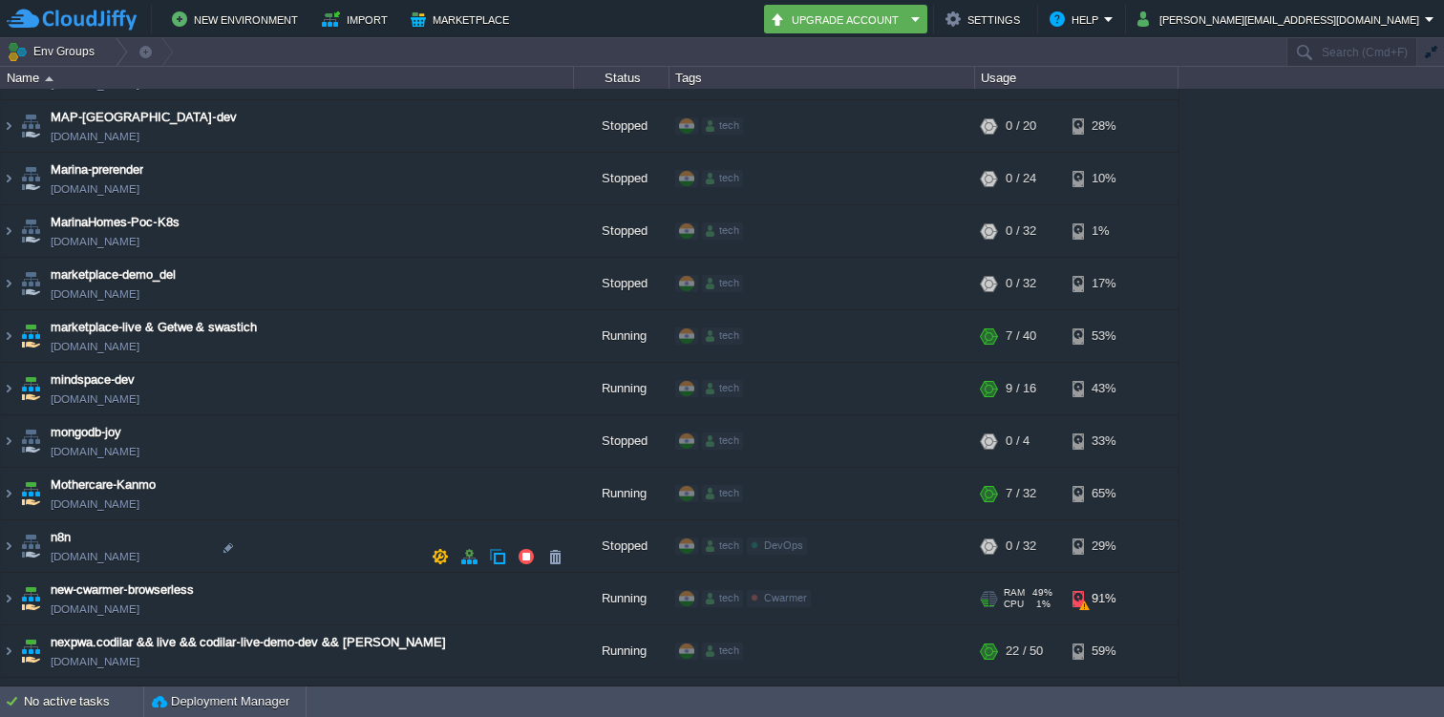
scroll to position [3776, 0]
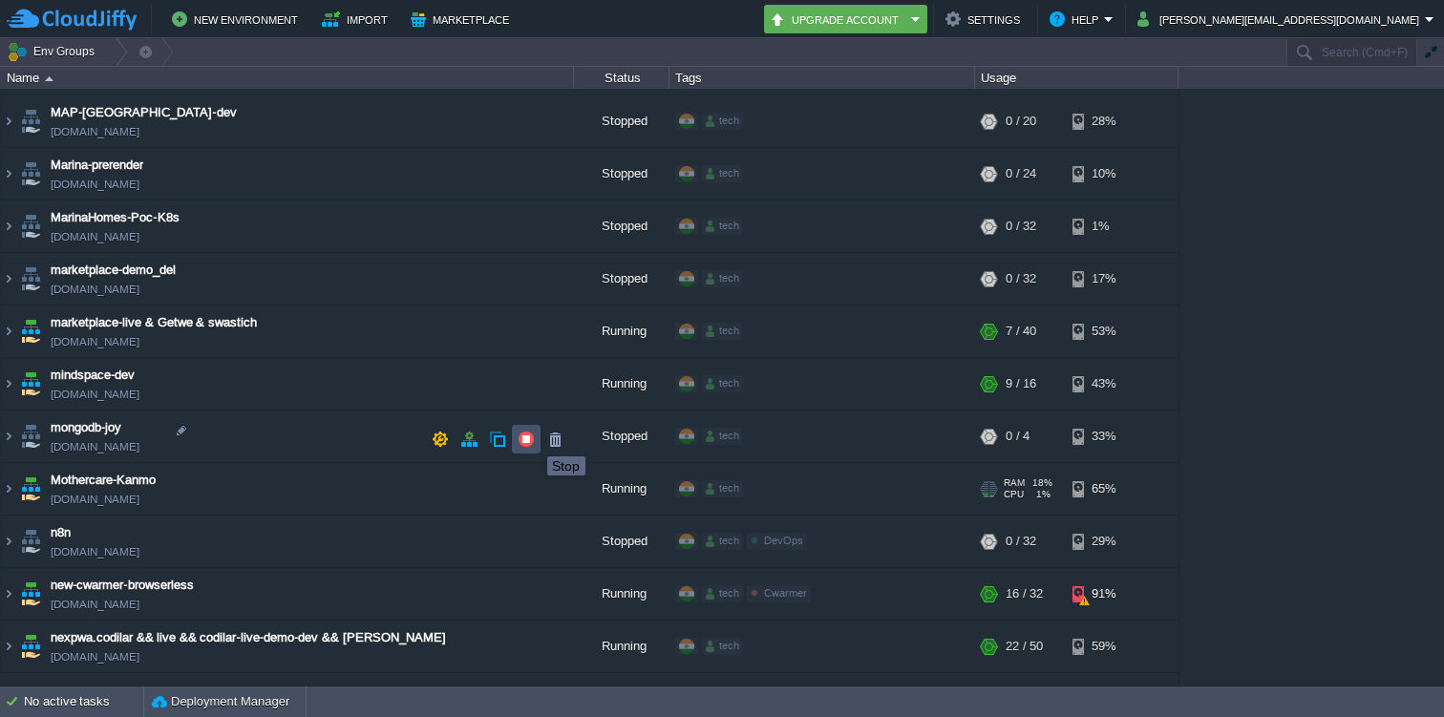
click at [533, 439] on button "button" at bounding box center [526, 439] width 17 height 17
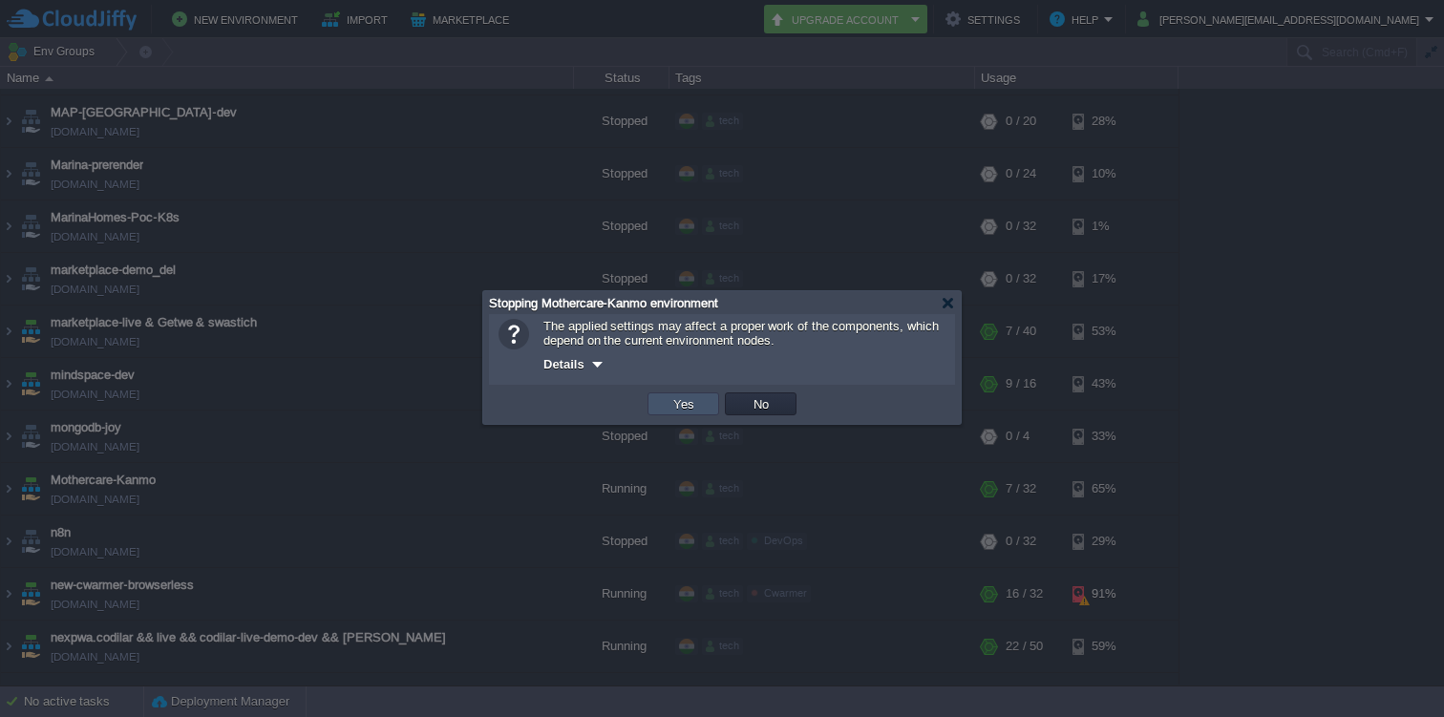
click at [697, 407] on button "Yes" at bounding box center [684, 403] width 32 height 17
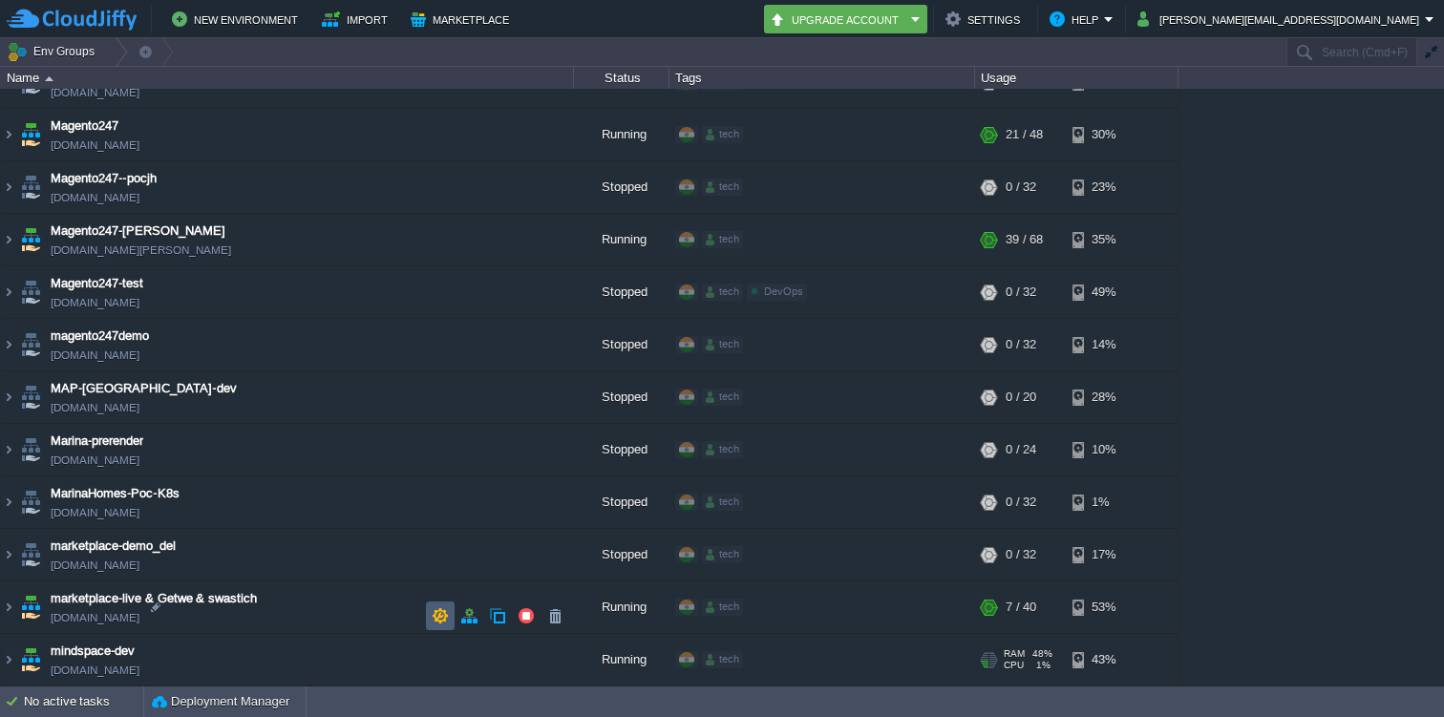
scroll to position [3502, 0]
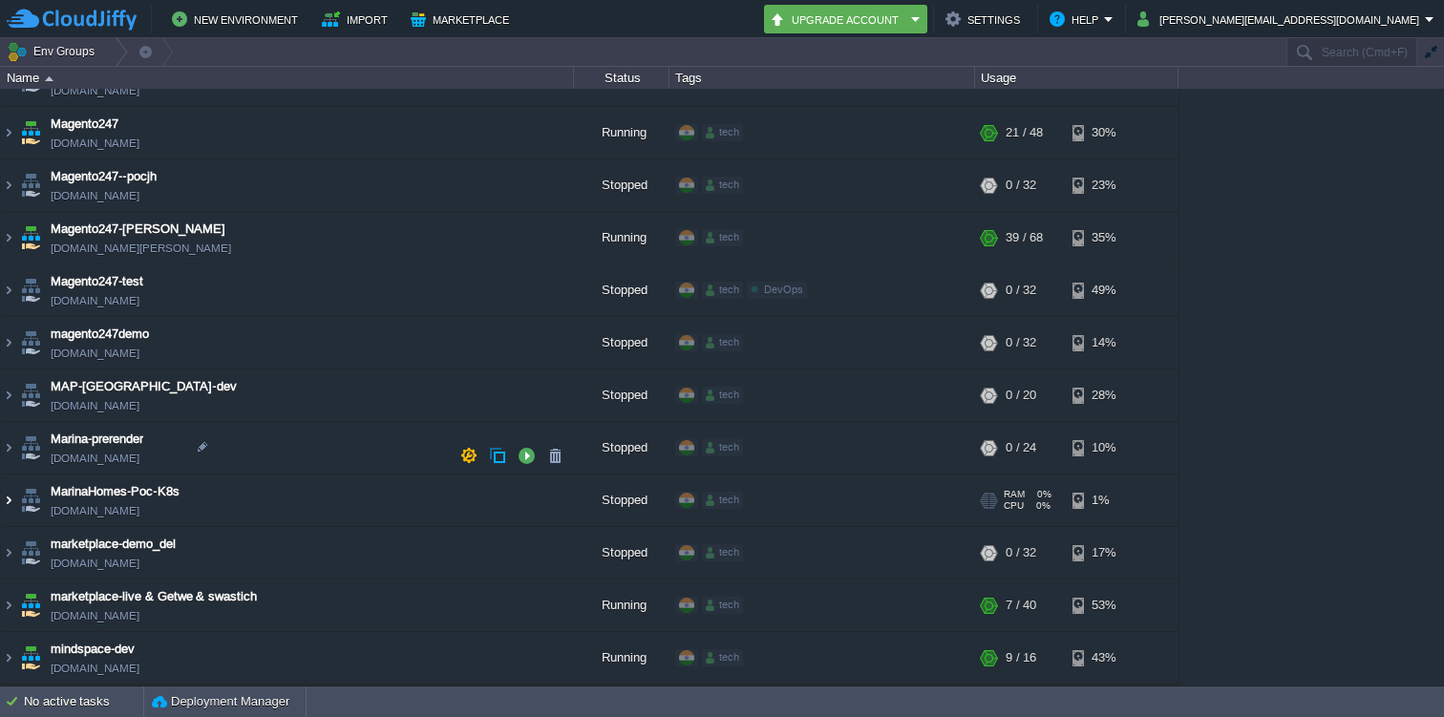
click at [10, 475] on img at bounding box center [8, 501] width 15 height 52
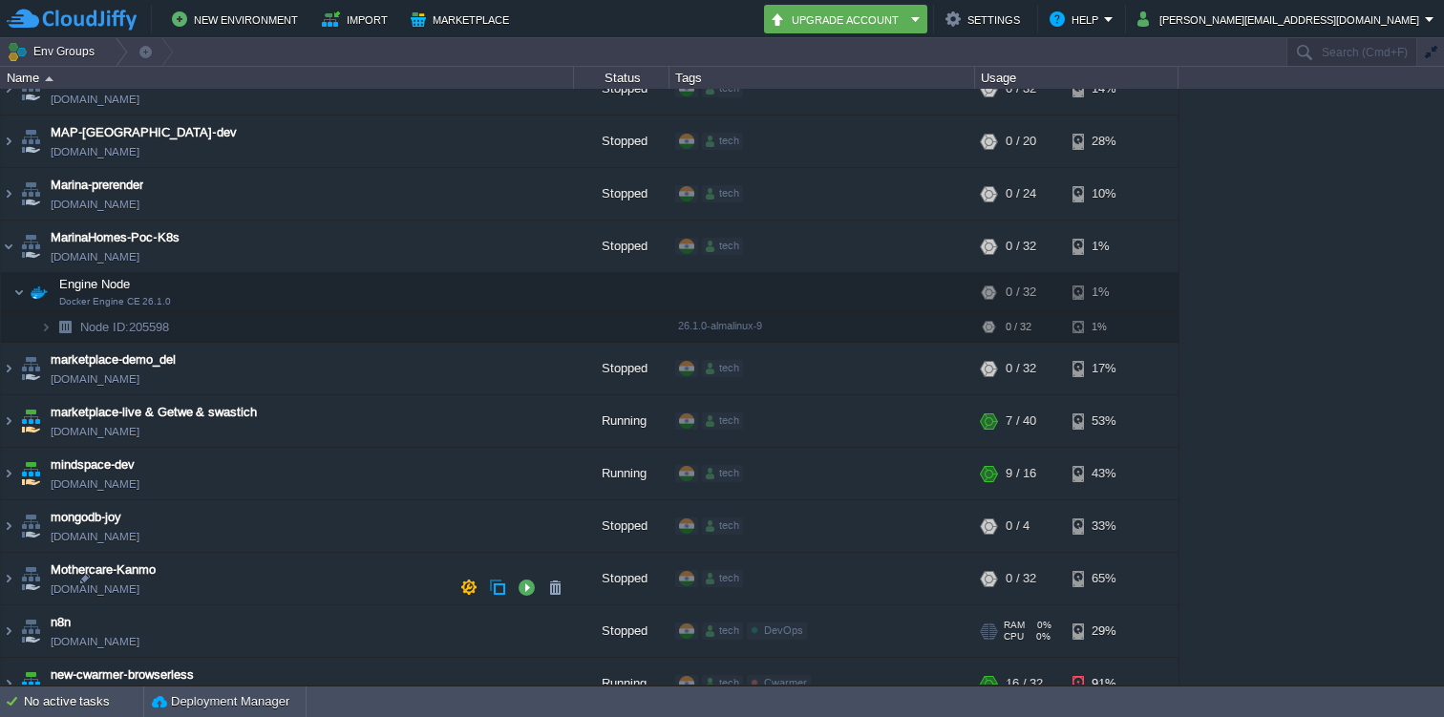
scroll to position [3742, 0]
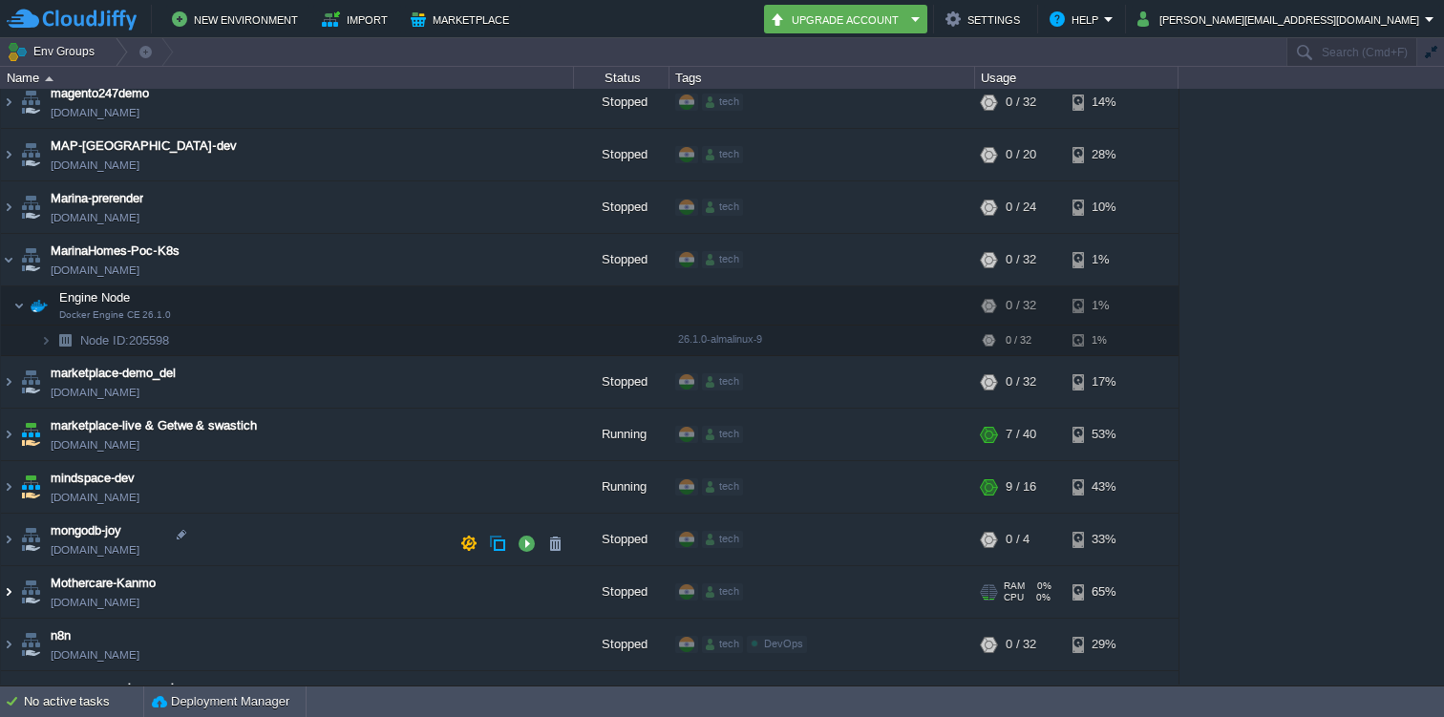
click at [9, 566] on img at bounding box center [8, 592] width 15 height 52
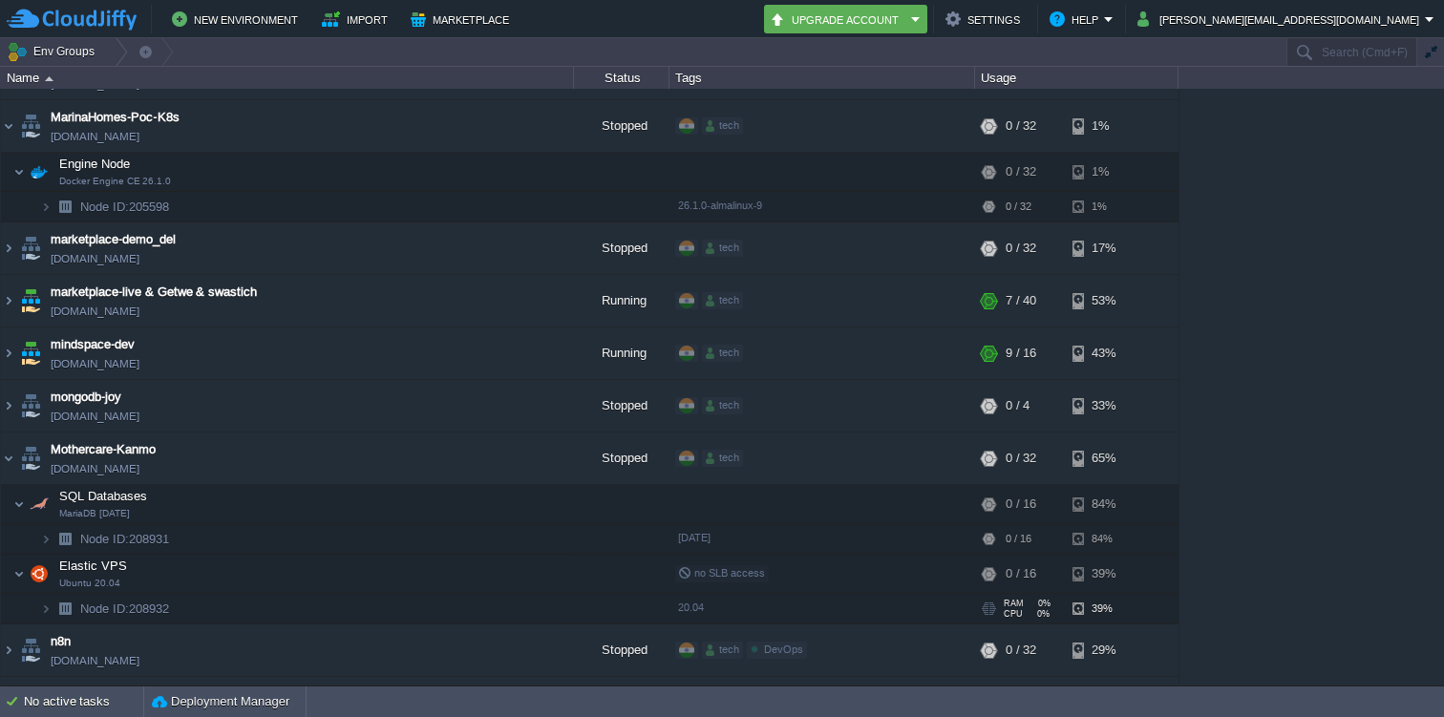
scroll to position [3875, 0]
click at [9, 434] on img at bounding box center [8, 460] width 15 height 52
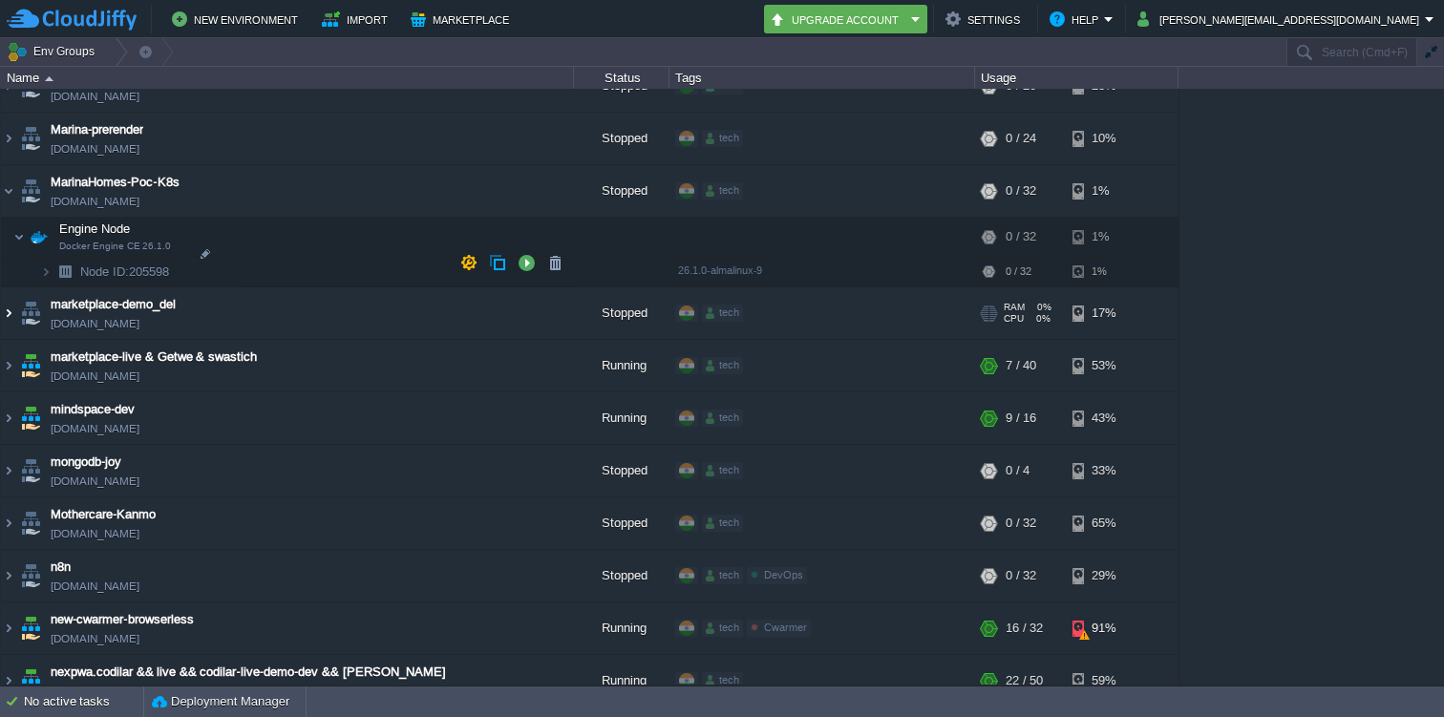
scroll to position [3753, 0]
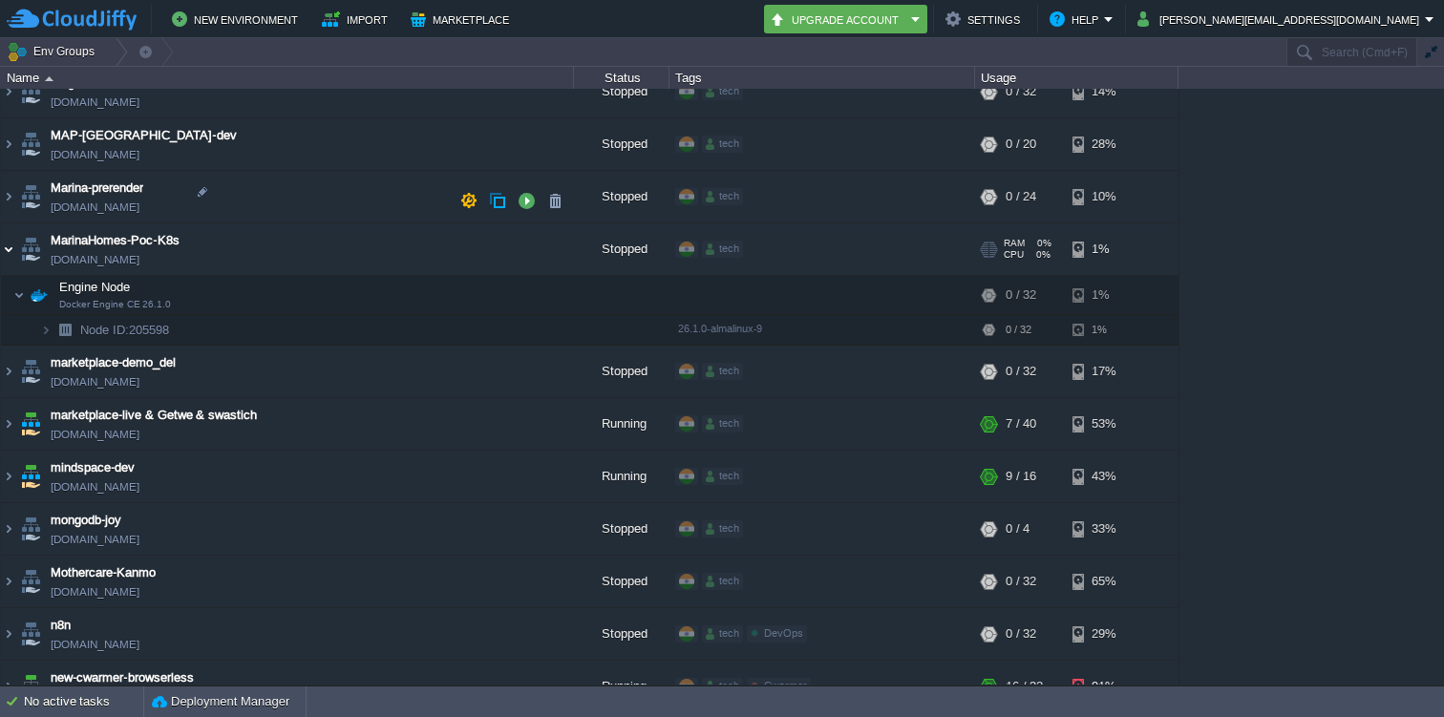
click at [11, 224] on img at bounding box center [8, 250] width 15 height 52
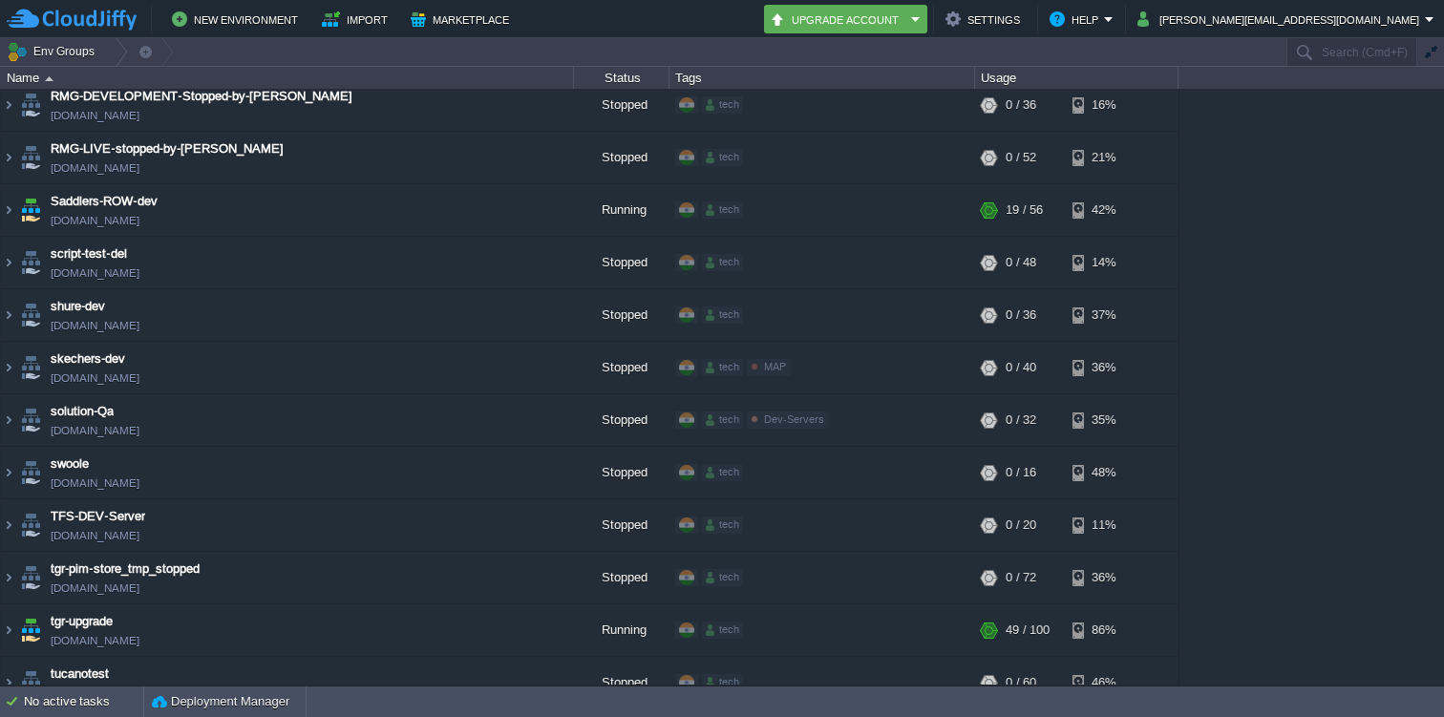
scroll to position [4850, 0]
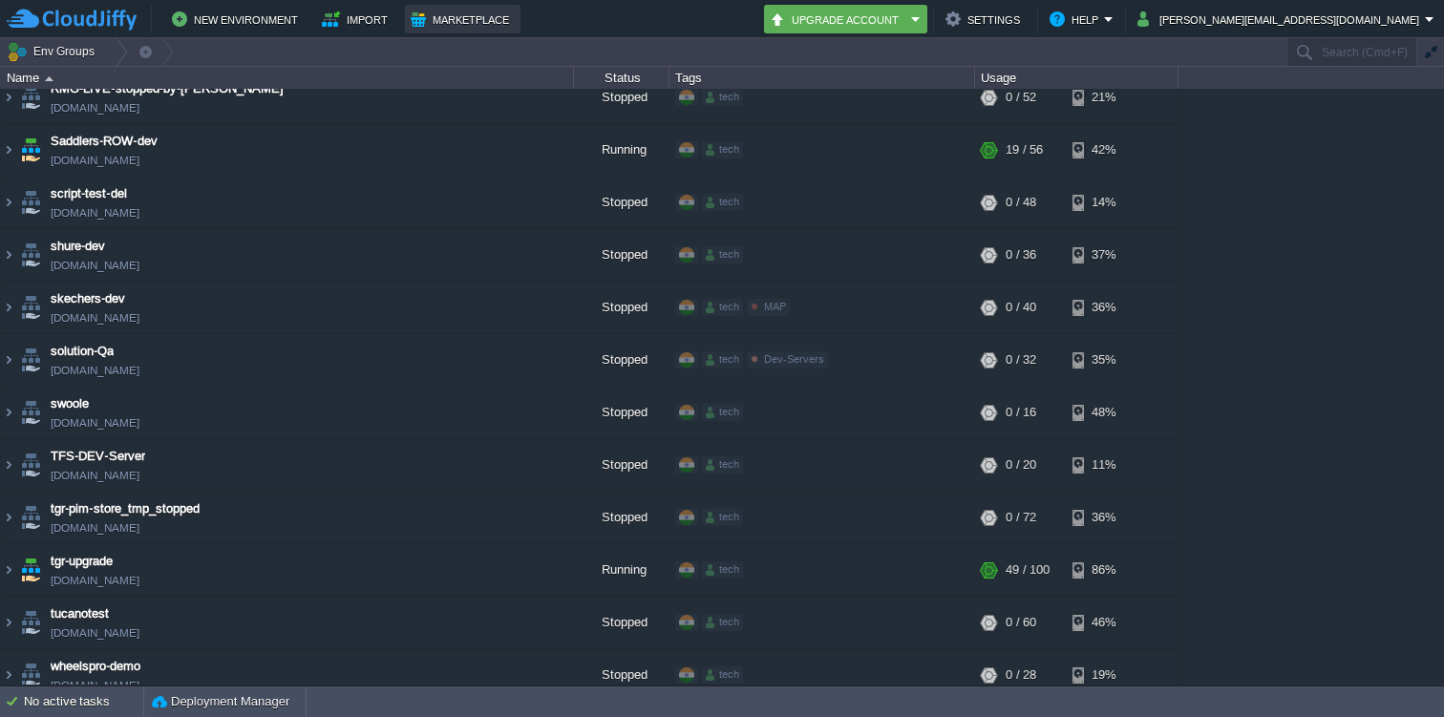
click at [427, 9] on button "Marketplace" at bounding box center [463, 19] width 104 height 23
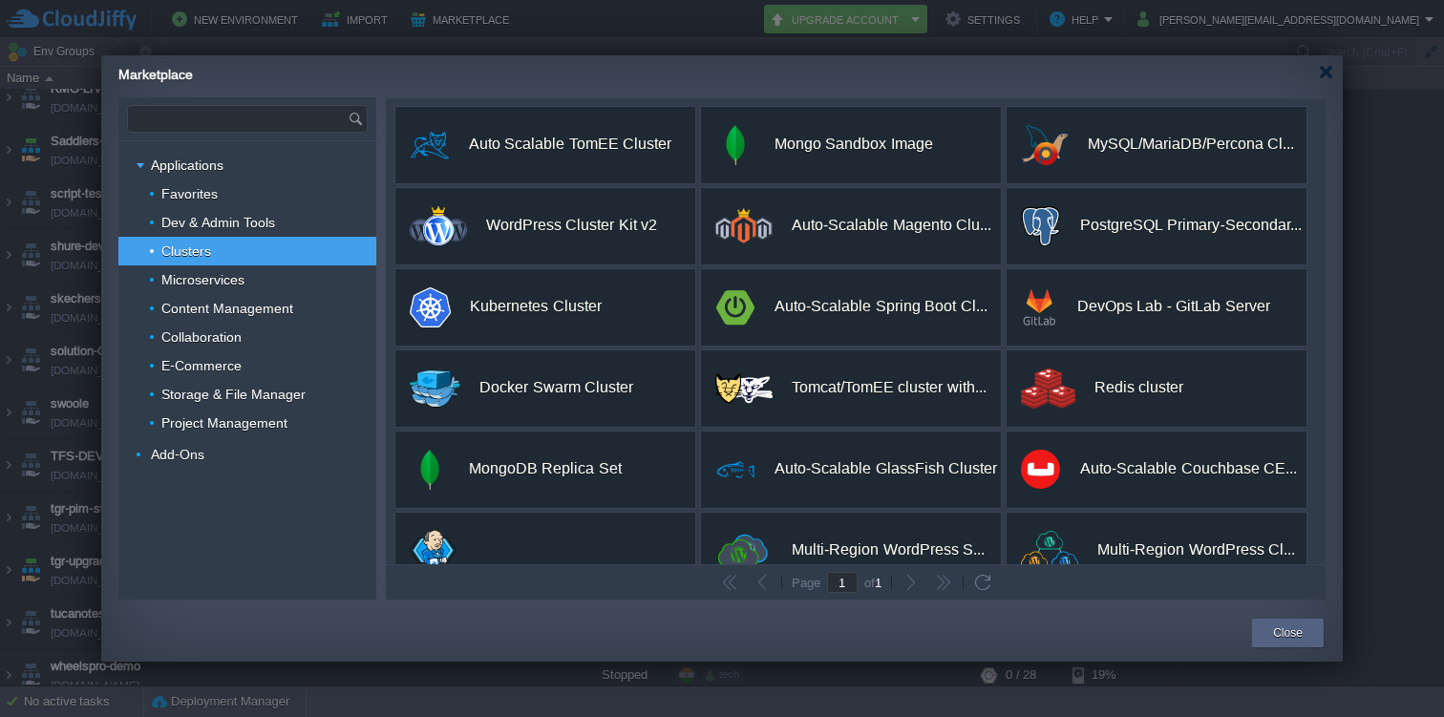
click at [261, 109] on input "text" at bounding box center [238, 119] width 220 height 26
click at [338, 125] on img at bounding box center [338, 119] width 17 height 26
type input "Type application or add-on name"
